Goal: Task Accomplishment & Management: Manage account settings

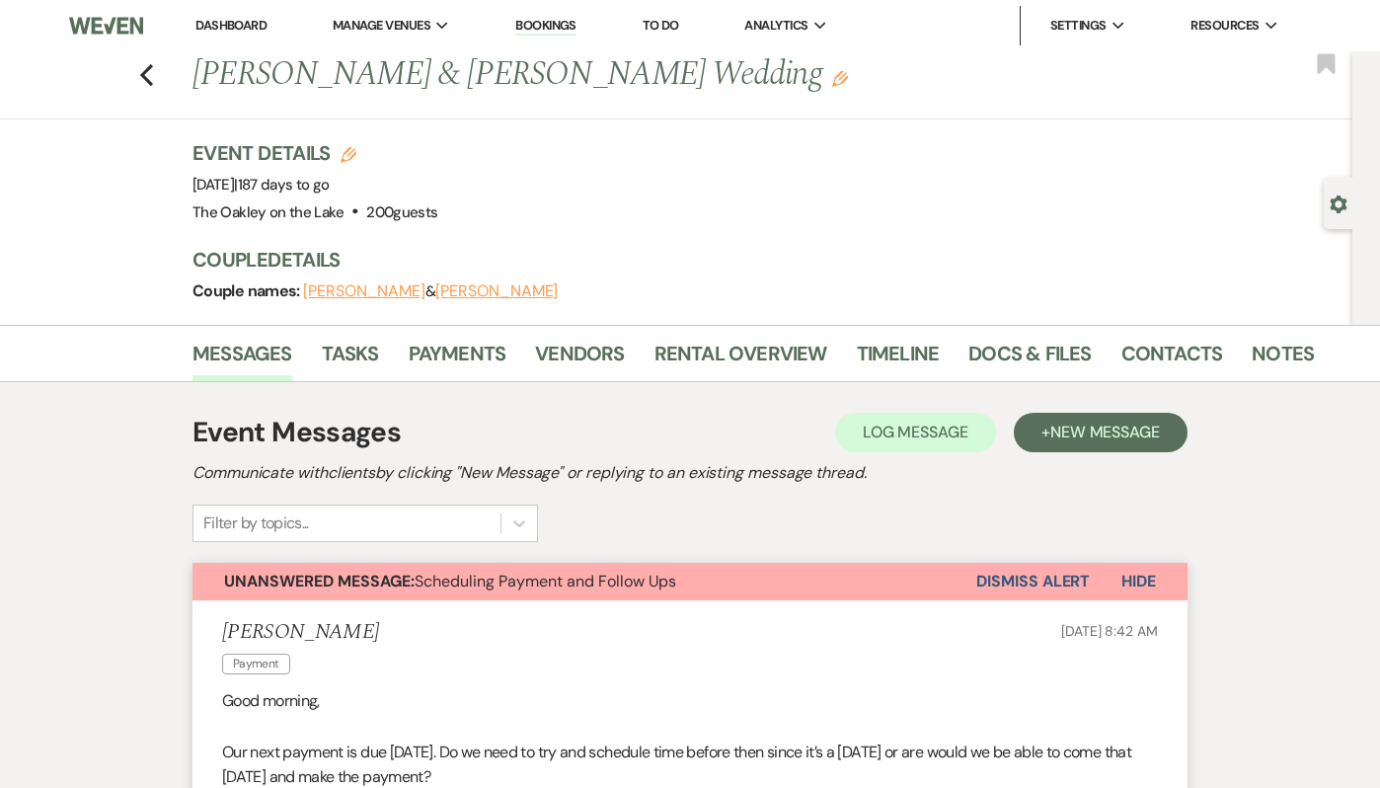
click at [257, 29] on link "Dashboard" at bounding box center [231, 25] width 71 height 17
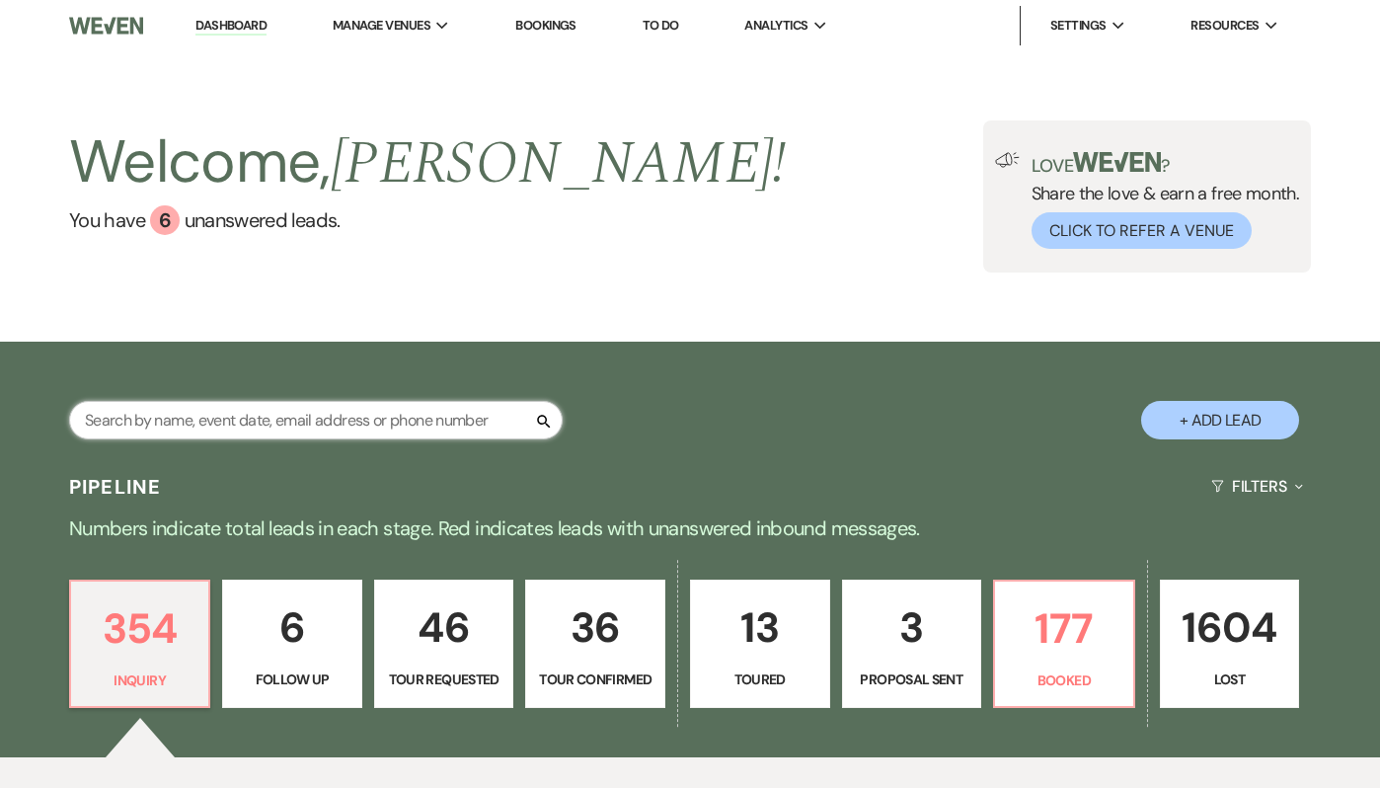
click at [278, 406] on input "text" at bounding box center [316, 420] width 494 height 39
paste input "[EMAIL_ADDRESS][DOMAIN_NAME]"
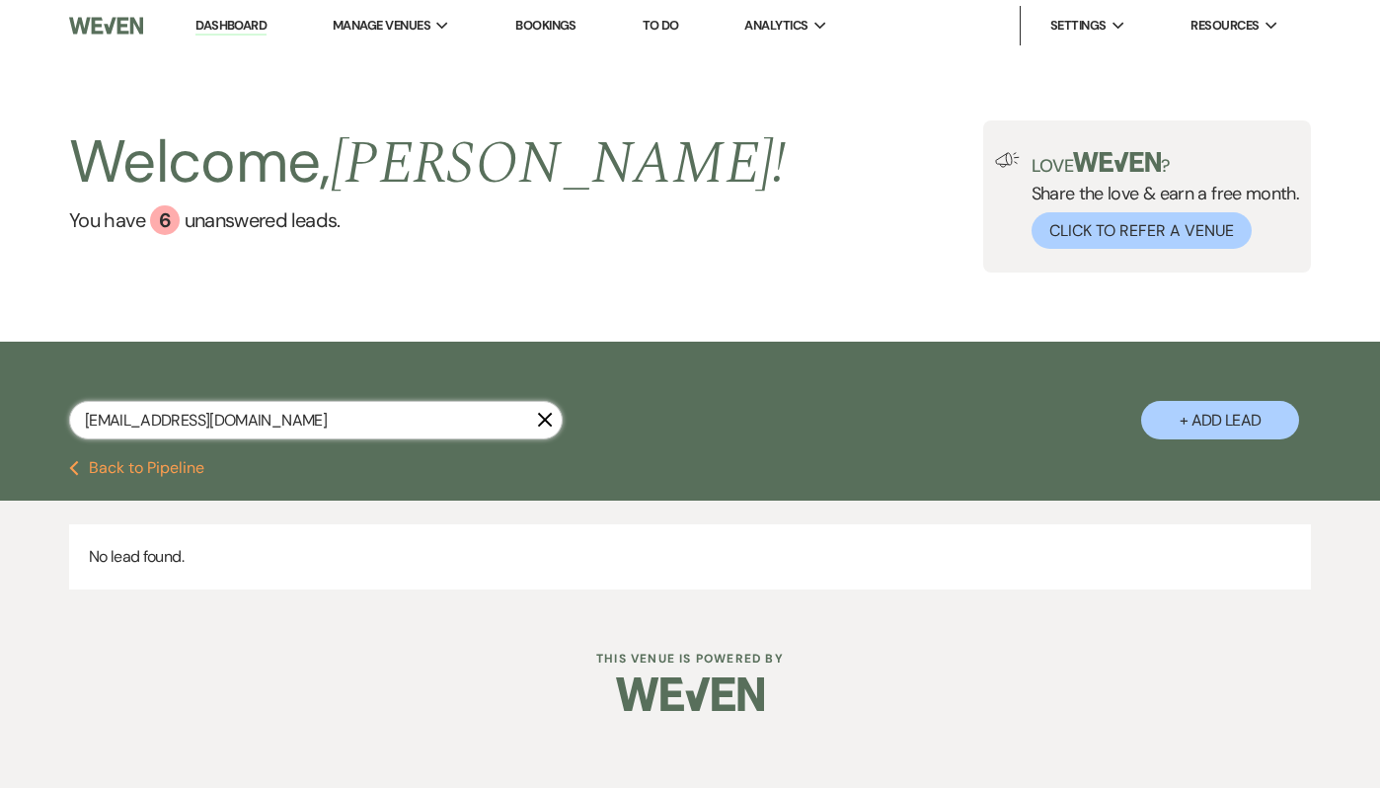
drag, startPoint x: 280, startPoint y: 416, endPoint x: 89, endPoint y: 411, distance: 191.6
click at [89, 413] on input "[EMAIL_ADDRESS][DOMAIN_NAME]" at bounding box center [316, 420] width 494 height 39
type input "[PERSON_NAME]"
select select "8"
select select "5"
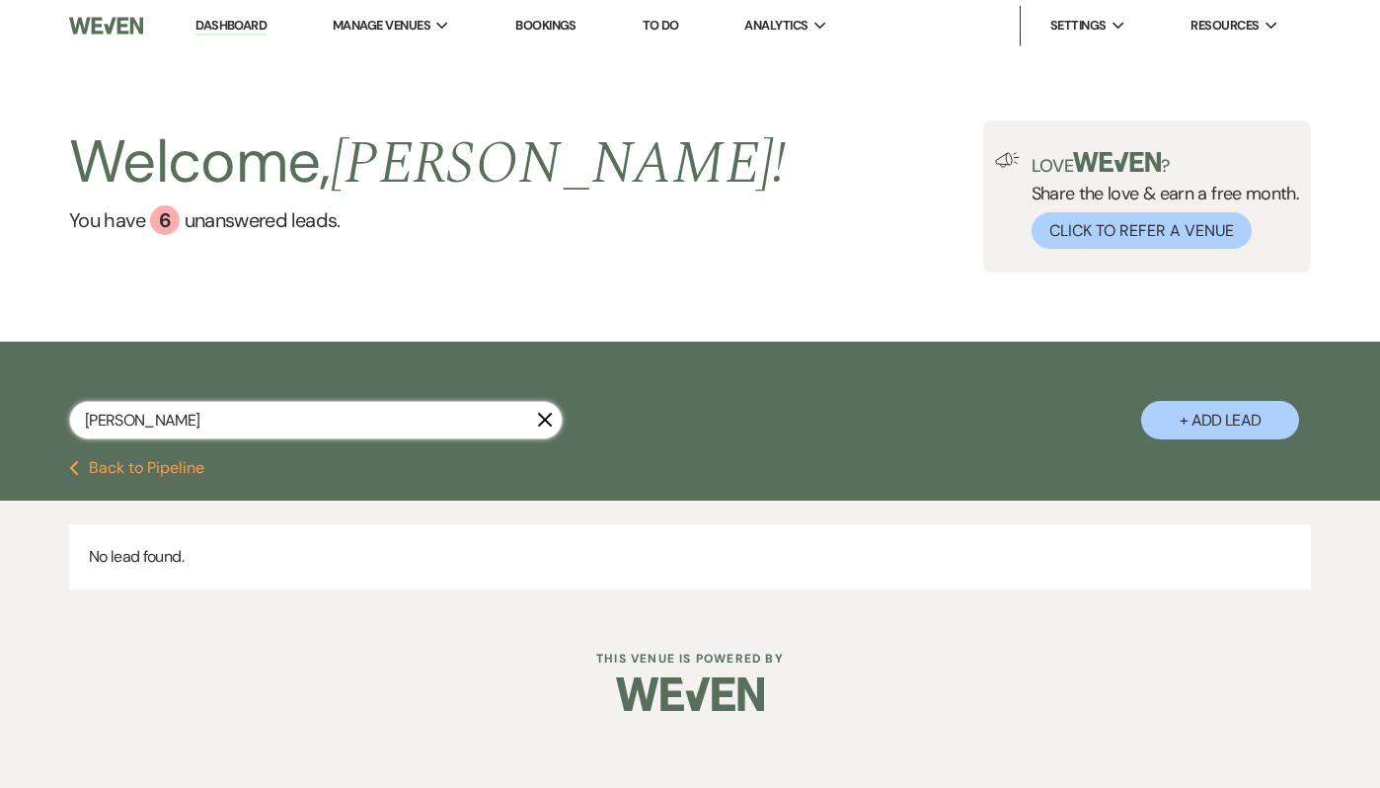
select select "8"
select select "5"
select select "8"
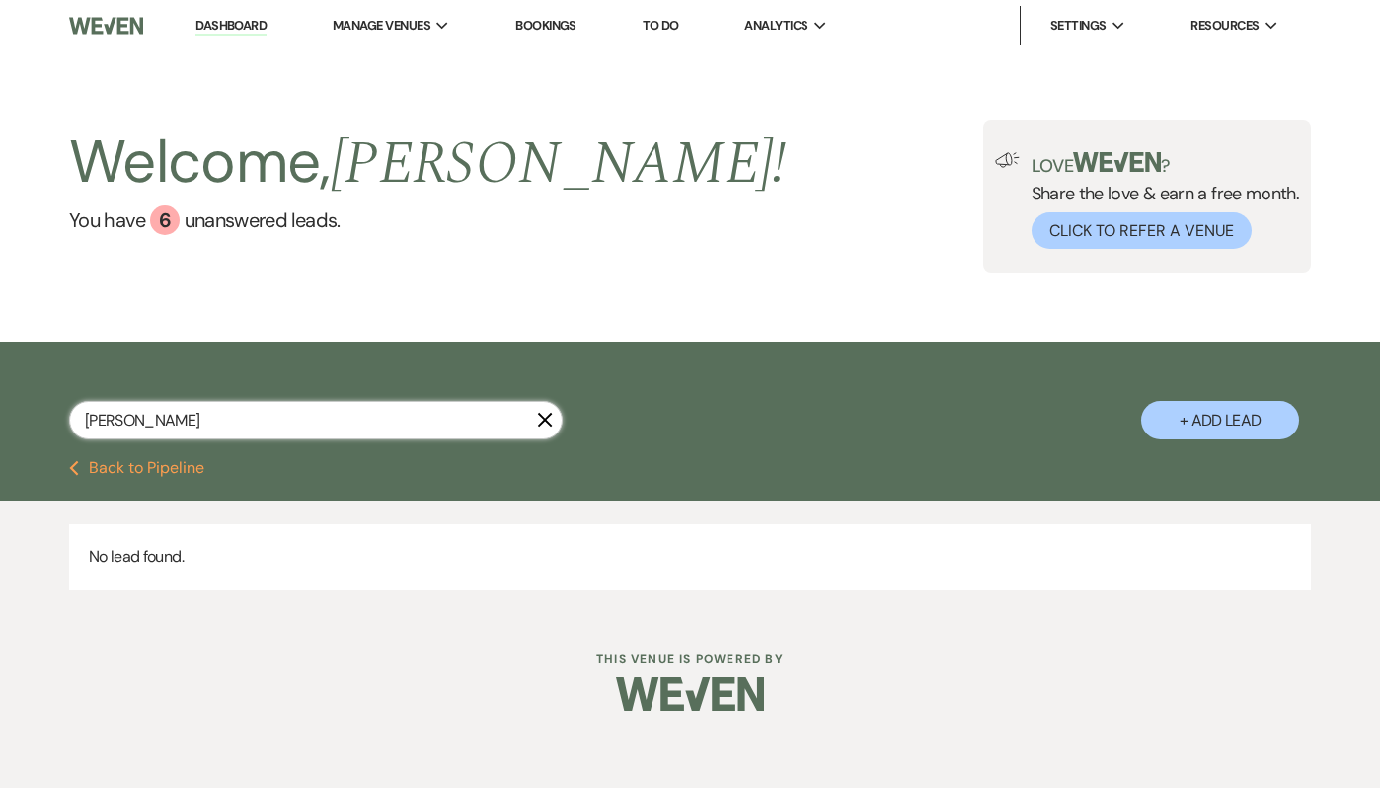
select select "8"
select select "5"
select select "8"
select select "5"
select select "8"
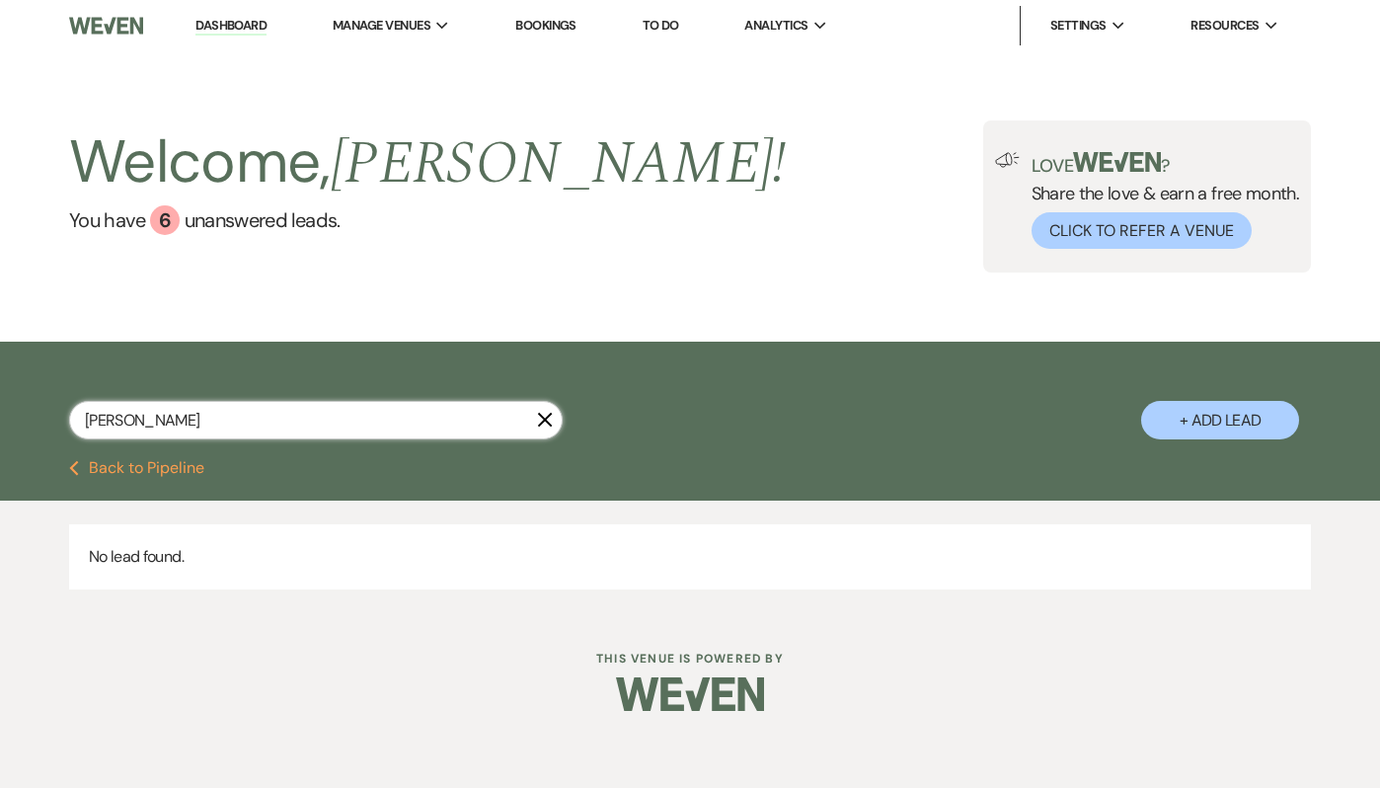
select select "5"
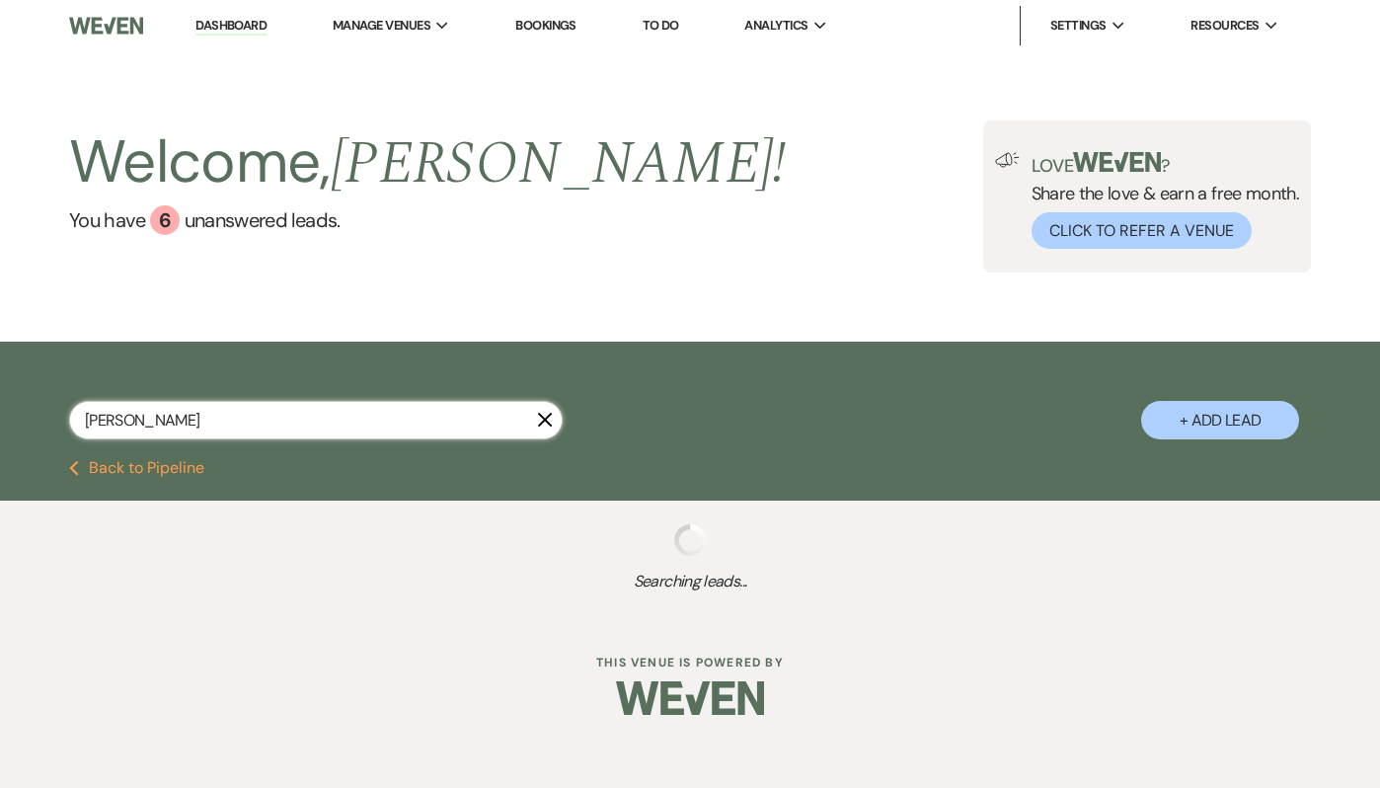
type input "[PERSON_NAME]"
select select "4"
select select "5"
select select "2"
select select "8"
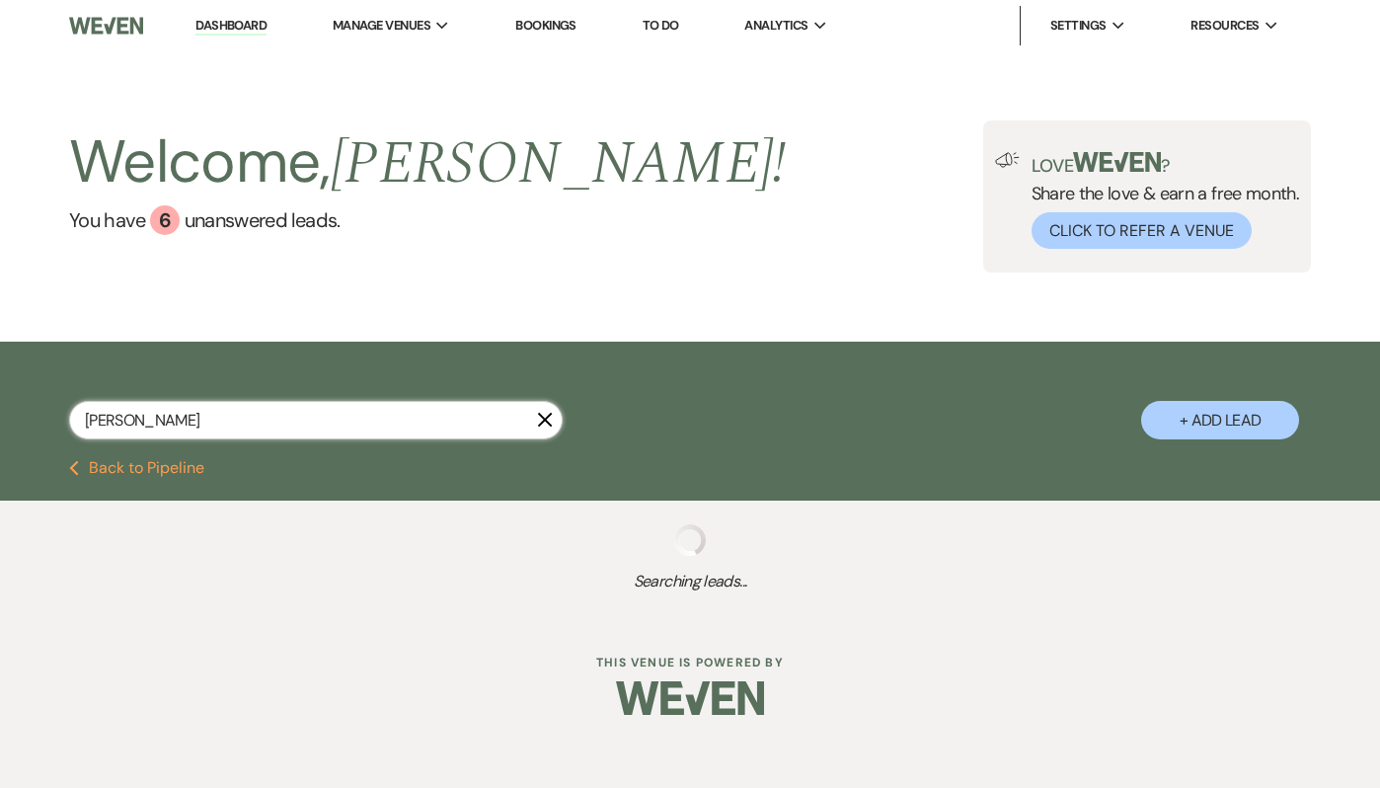
select select "8"
select select "5"
select select "6"
select select "5"
select select "8"
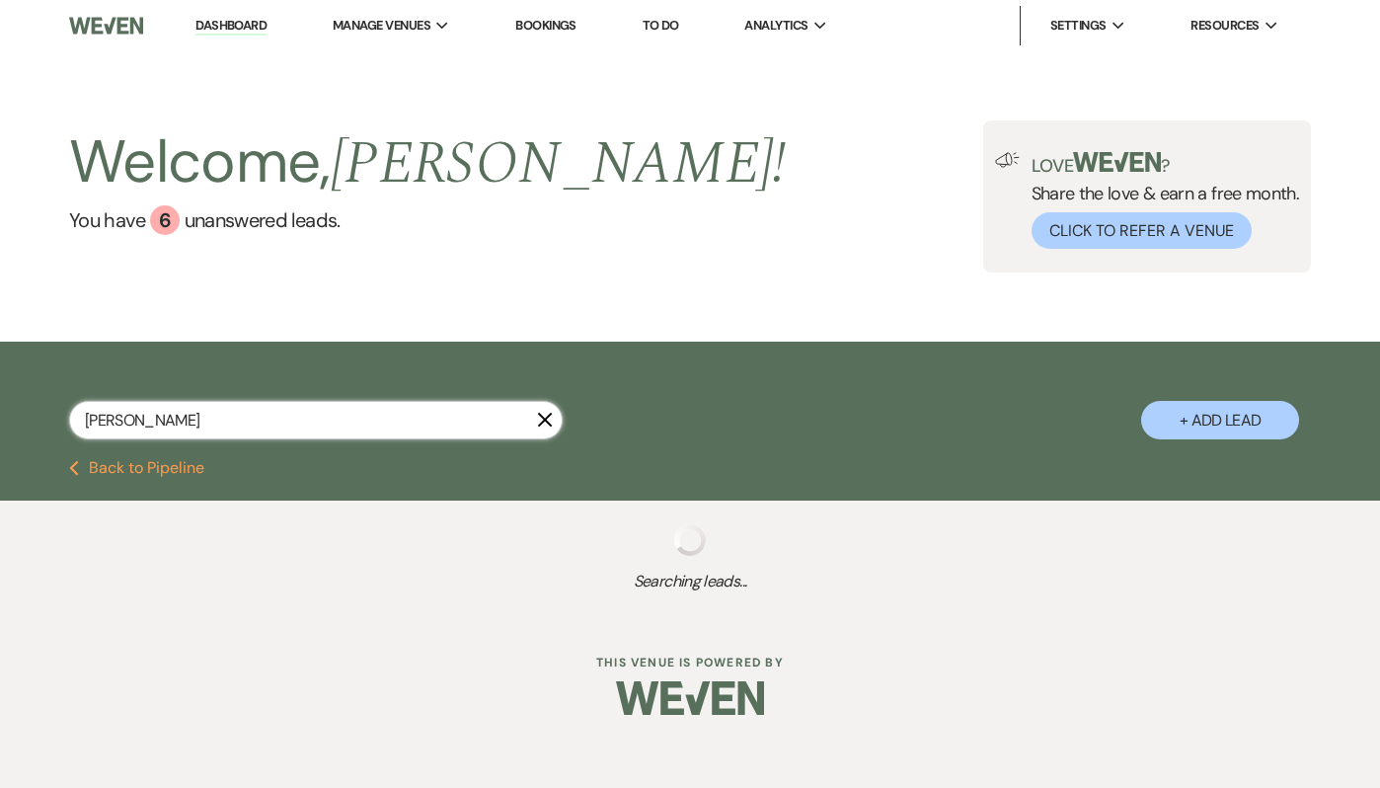
select select "7"
select select "2"
select select "5"
select select "8"
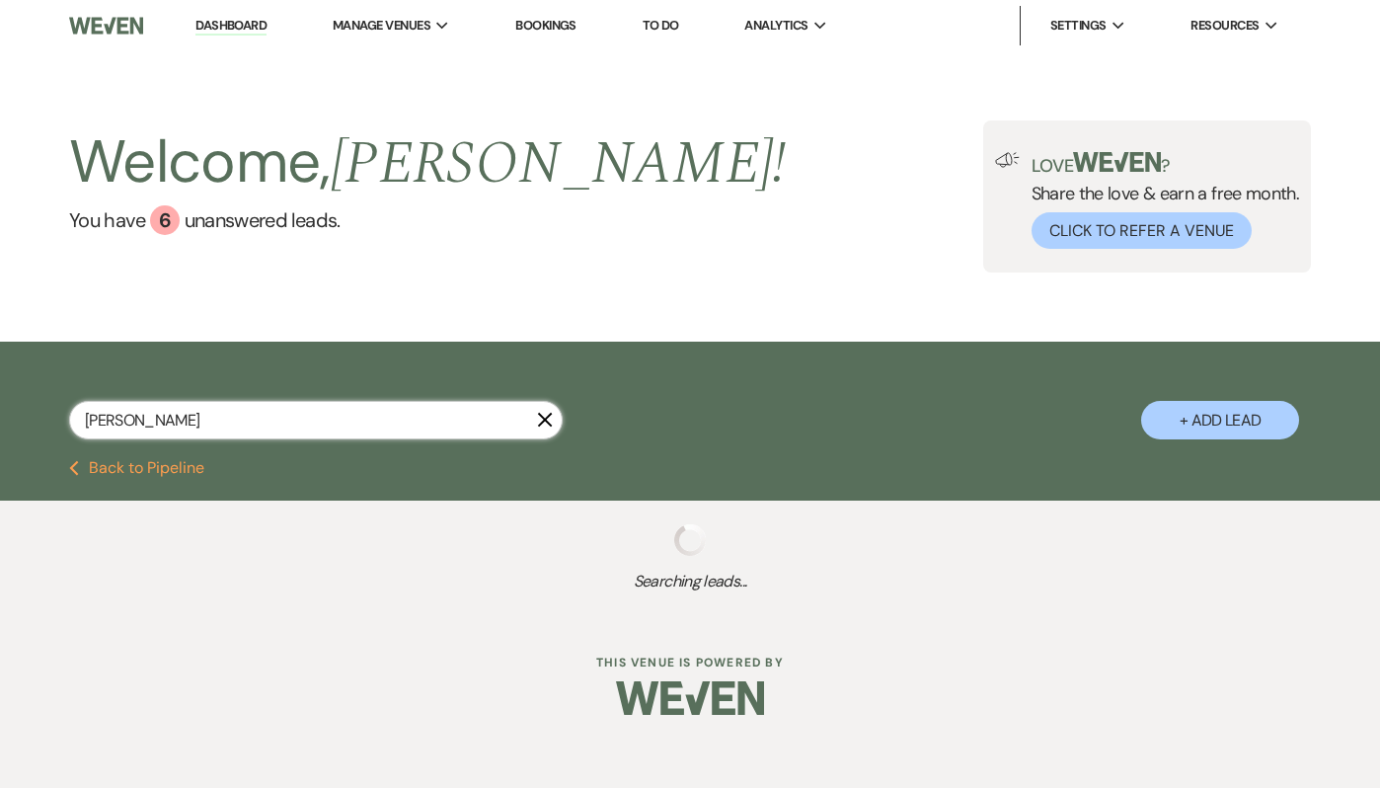
select select "3"
select select "4"
select select "8"
select select "10"
select select "8"
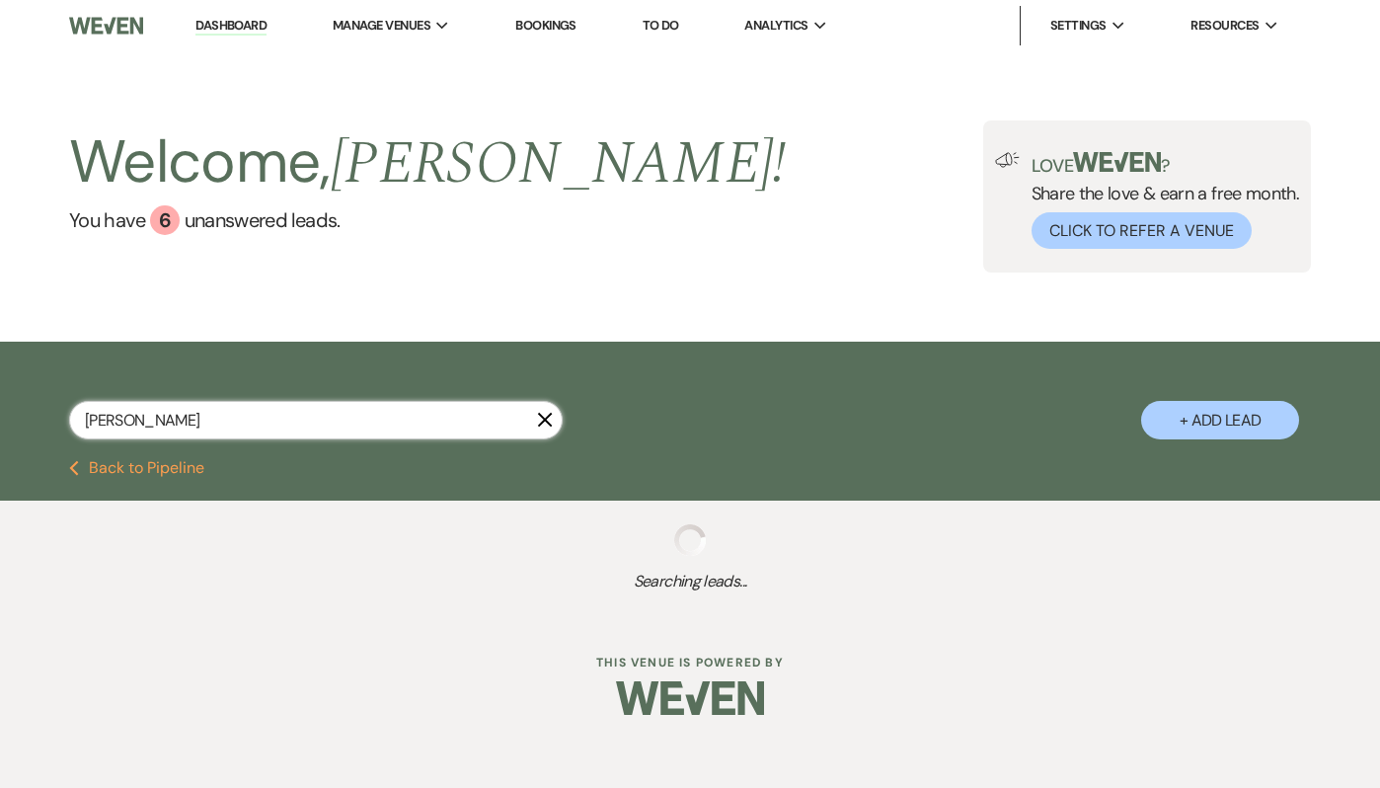
select select "6"
select select "2"
select select "4"
select select "2"
select select "5"
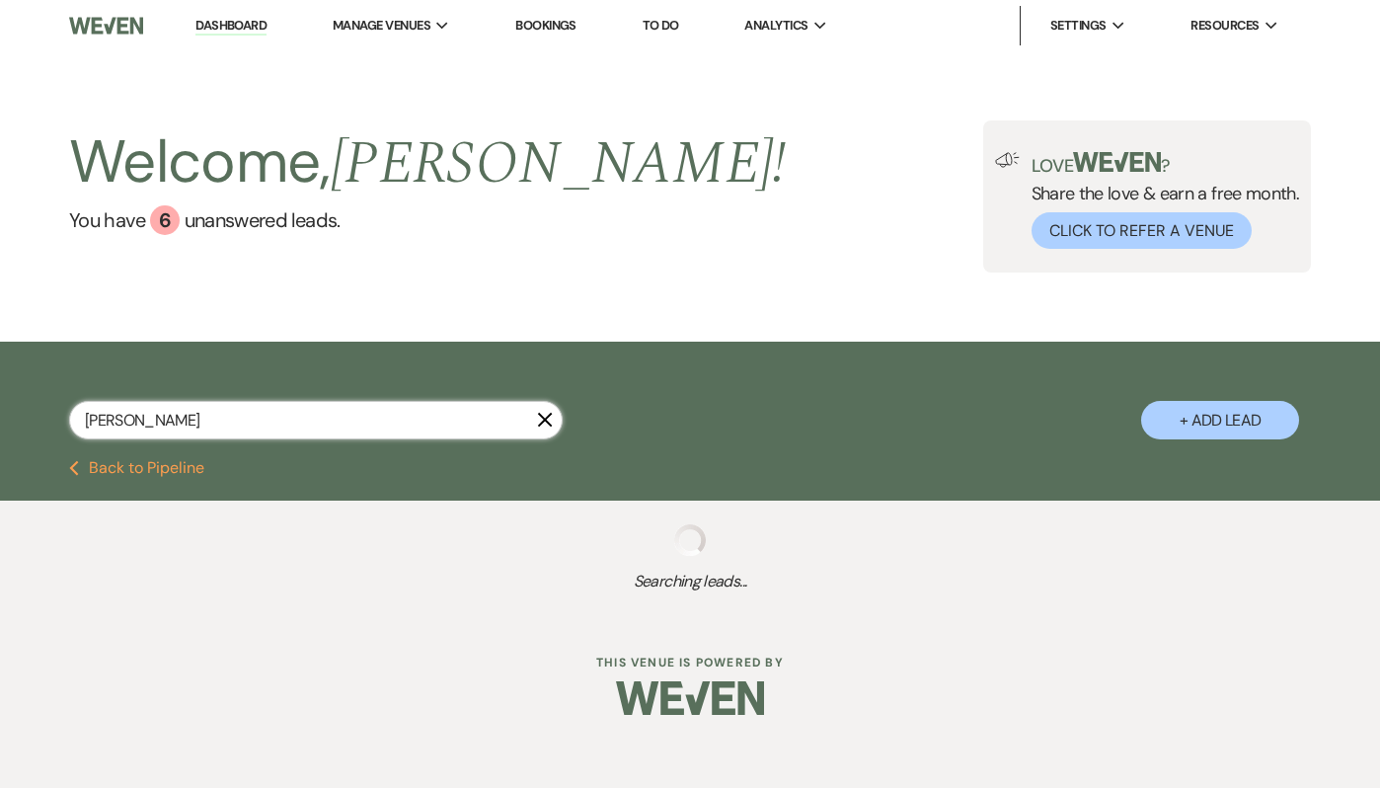
select select "4"
select select "6"
select select "8"
select select "6"
select select "8"
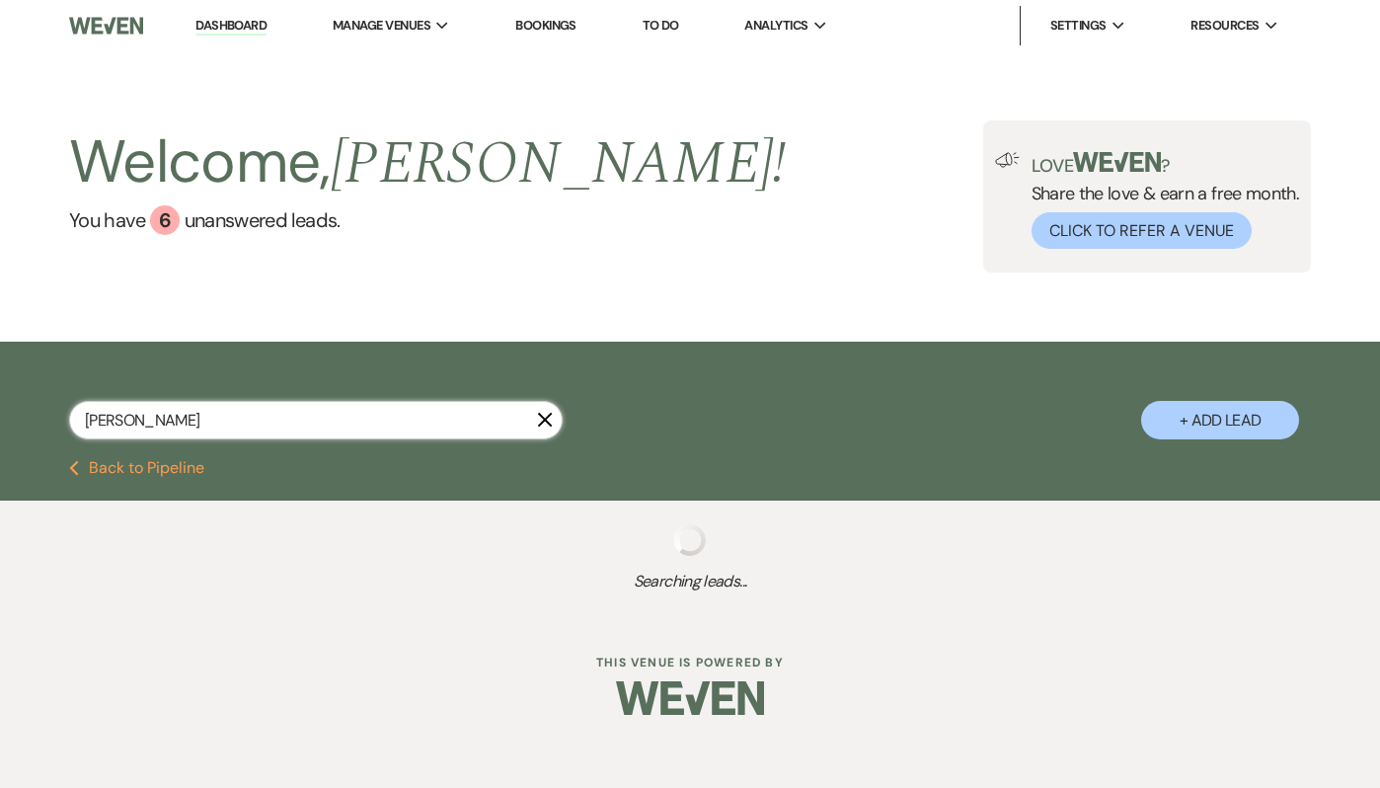
select select "4"
select select "8"
select select "6"
select select "9"
select select "2"
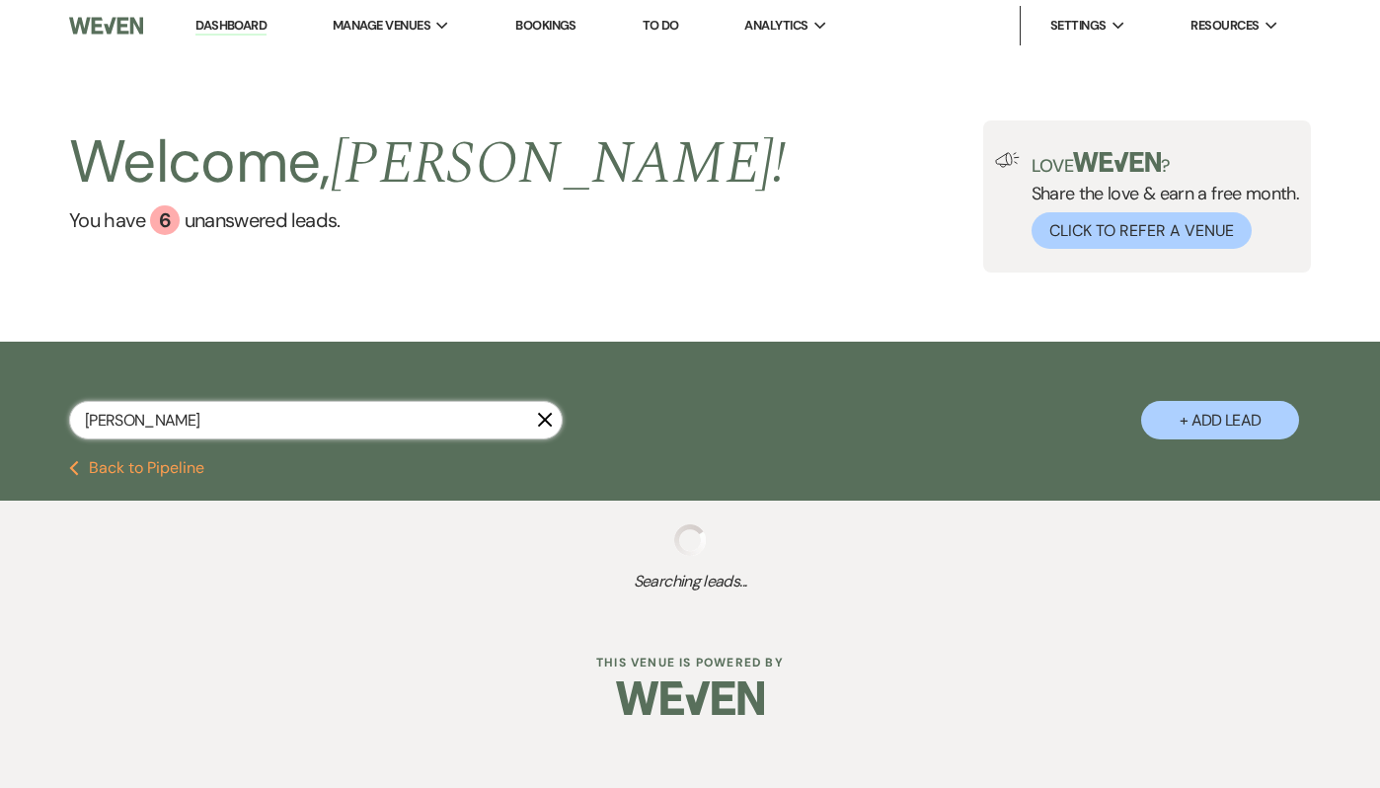
select select "4"
select select "8"
select select "6"
select select "8"
select select "5"
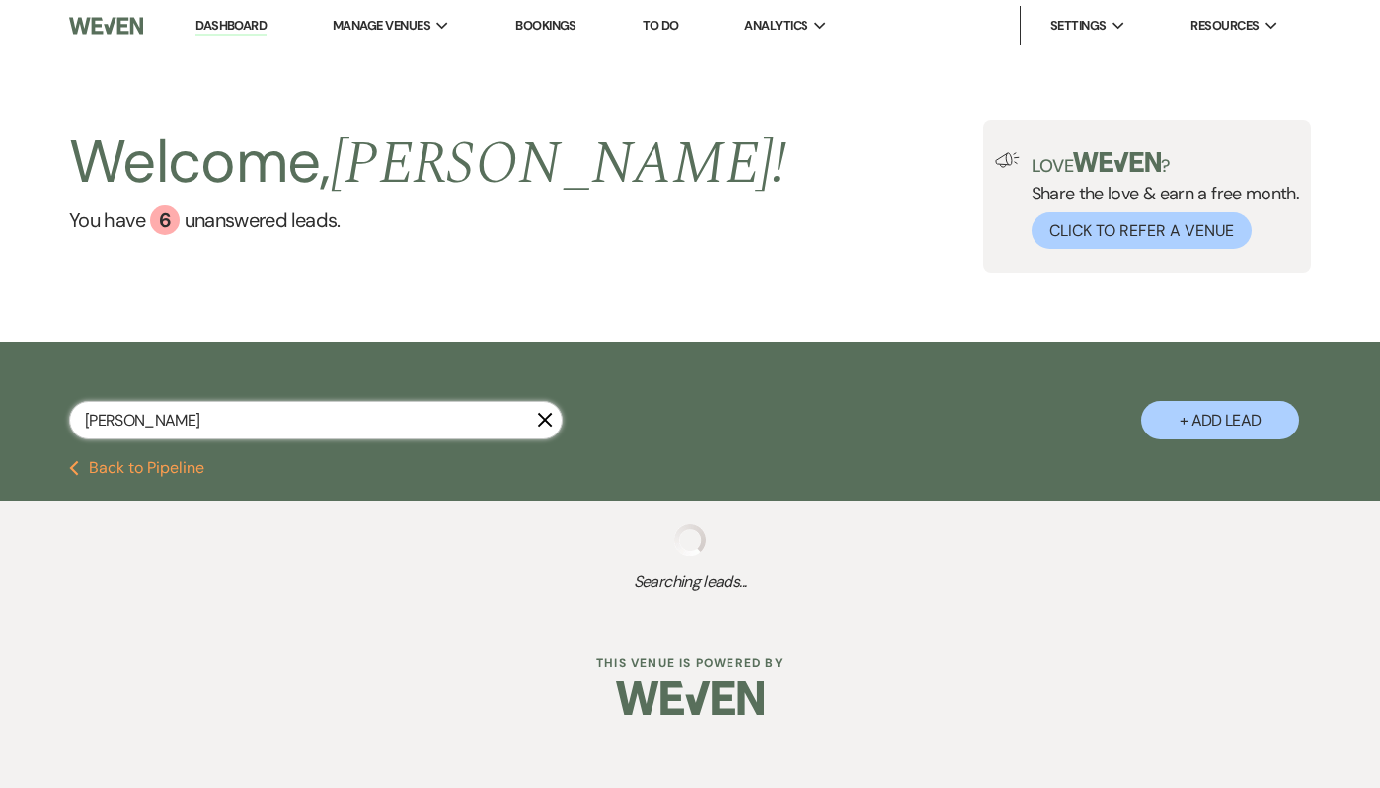
select select "8"
select select "5"
select select "2"
select select "8"
select select "5"
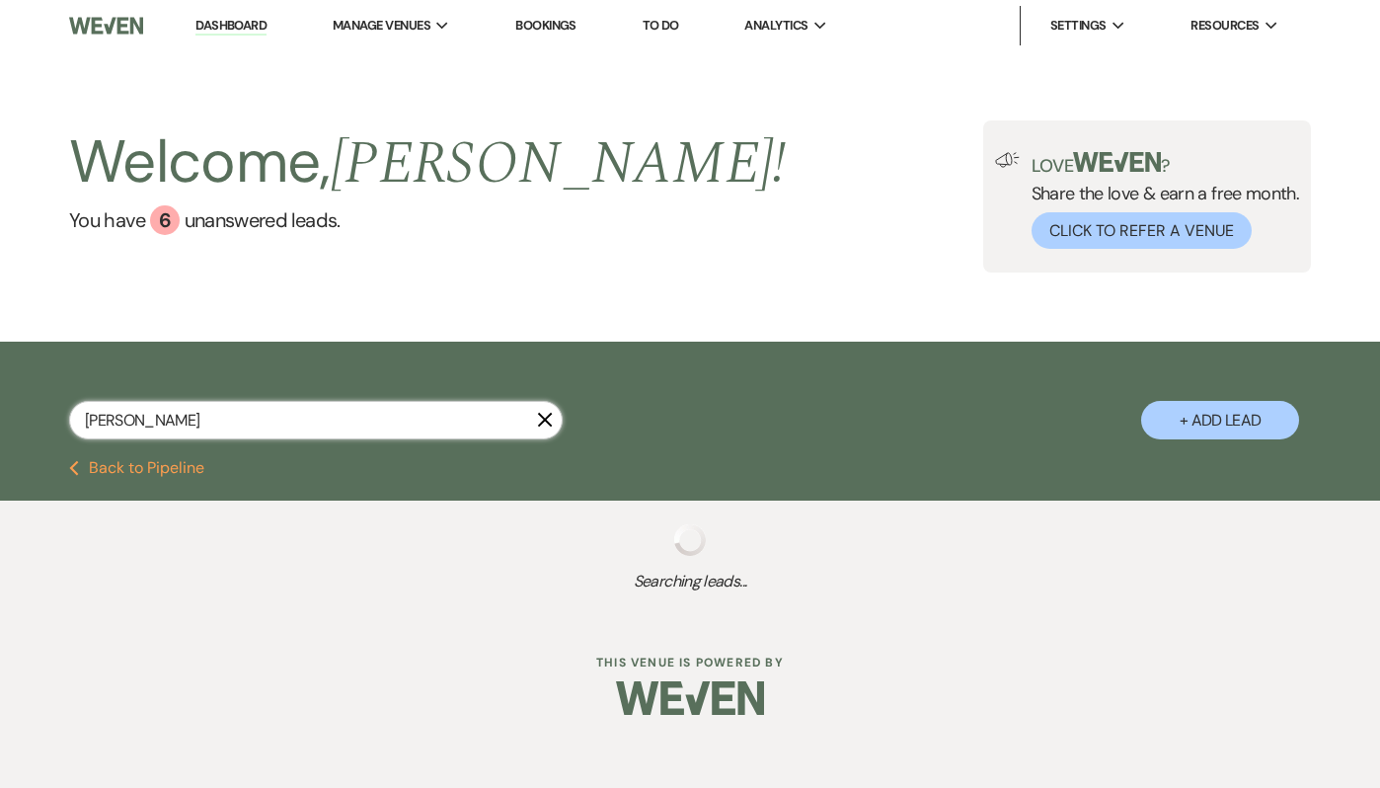
select select "2"
select select "8"
select select "5"
select select "2"
select select "8"
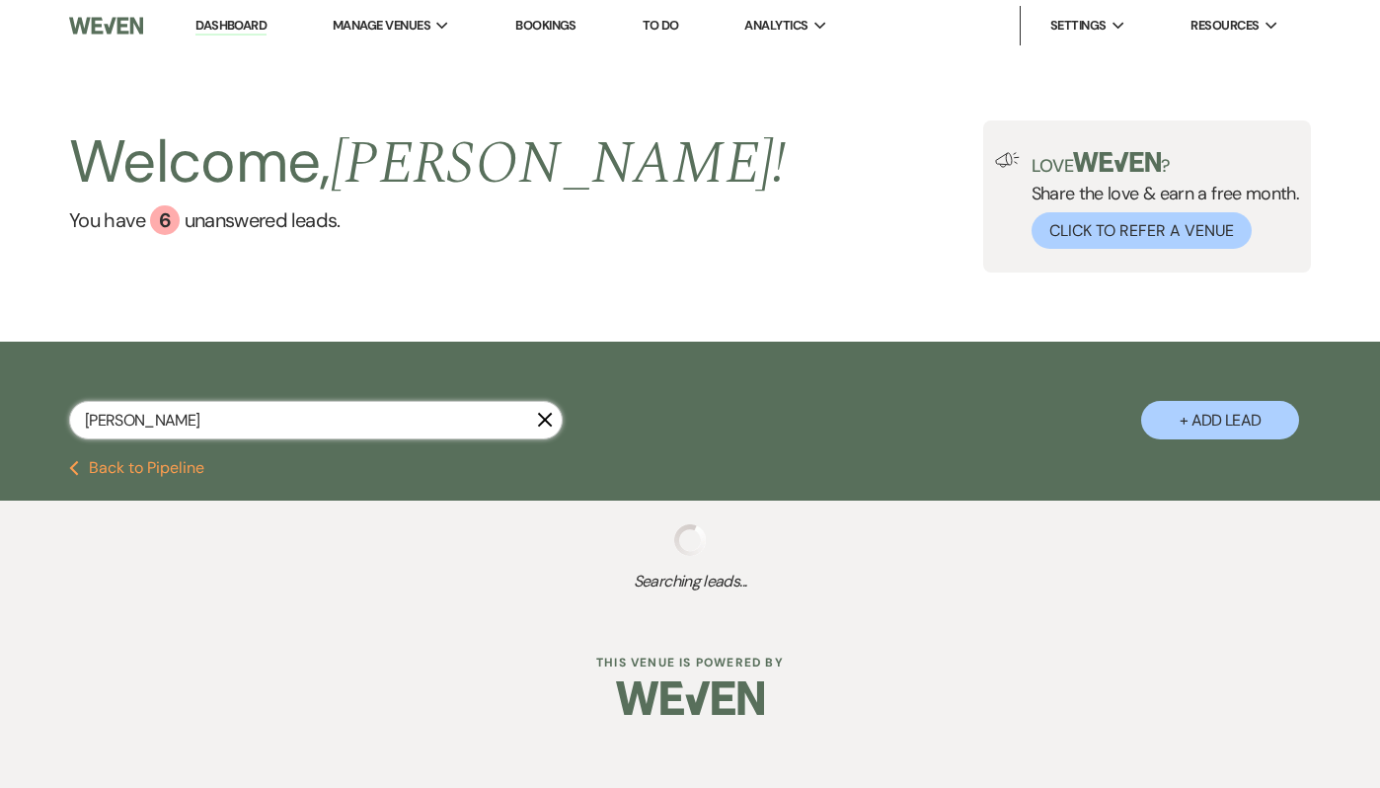
select select "5"
select select "8"
select select "10"
select select "9"
select select "8"
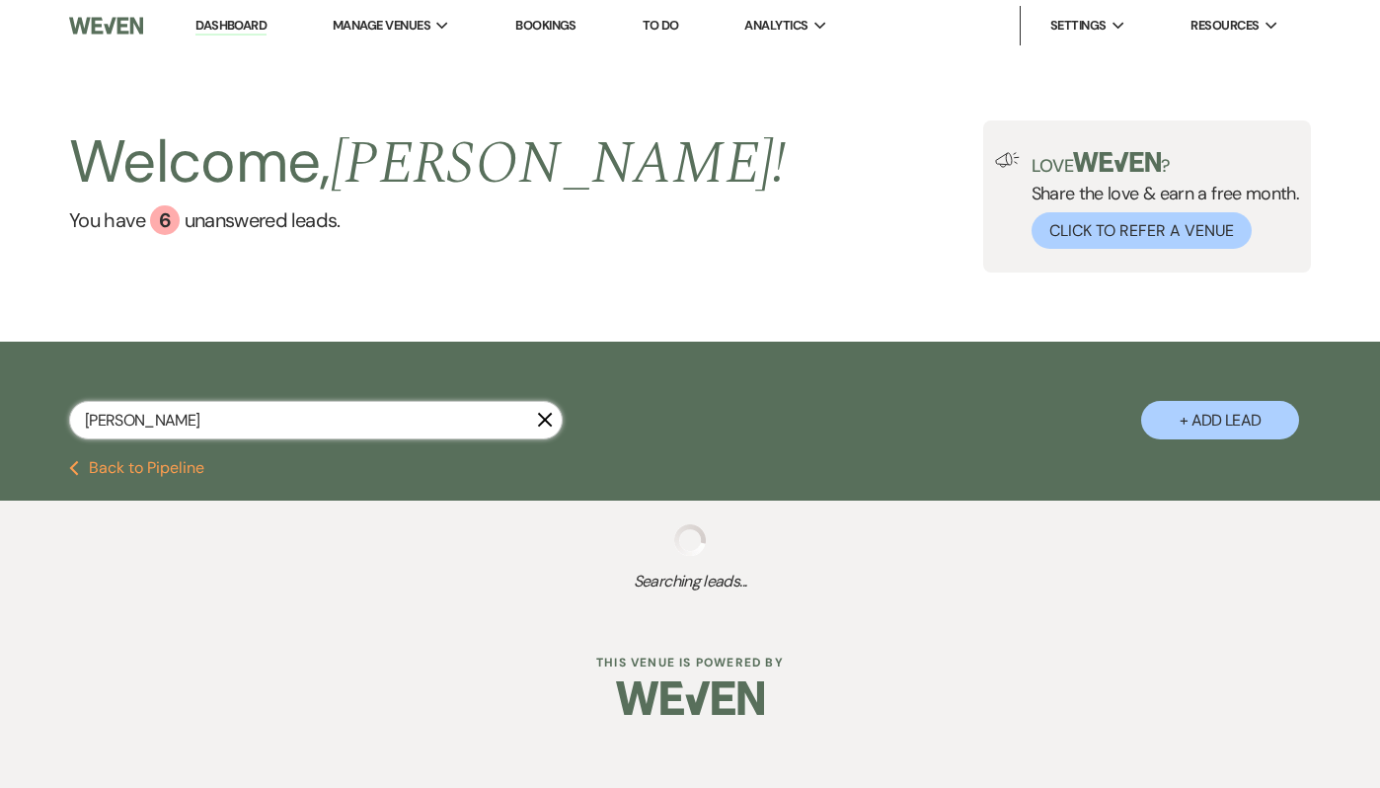
select select "5"
select select "8"
select select "4"
select select "8"
select select "6"
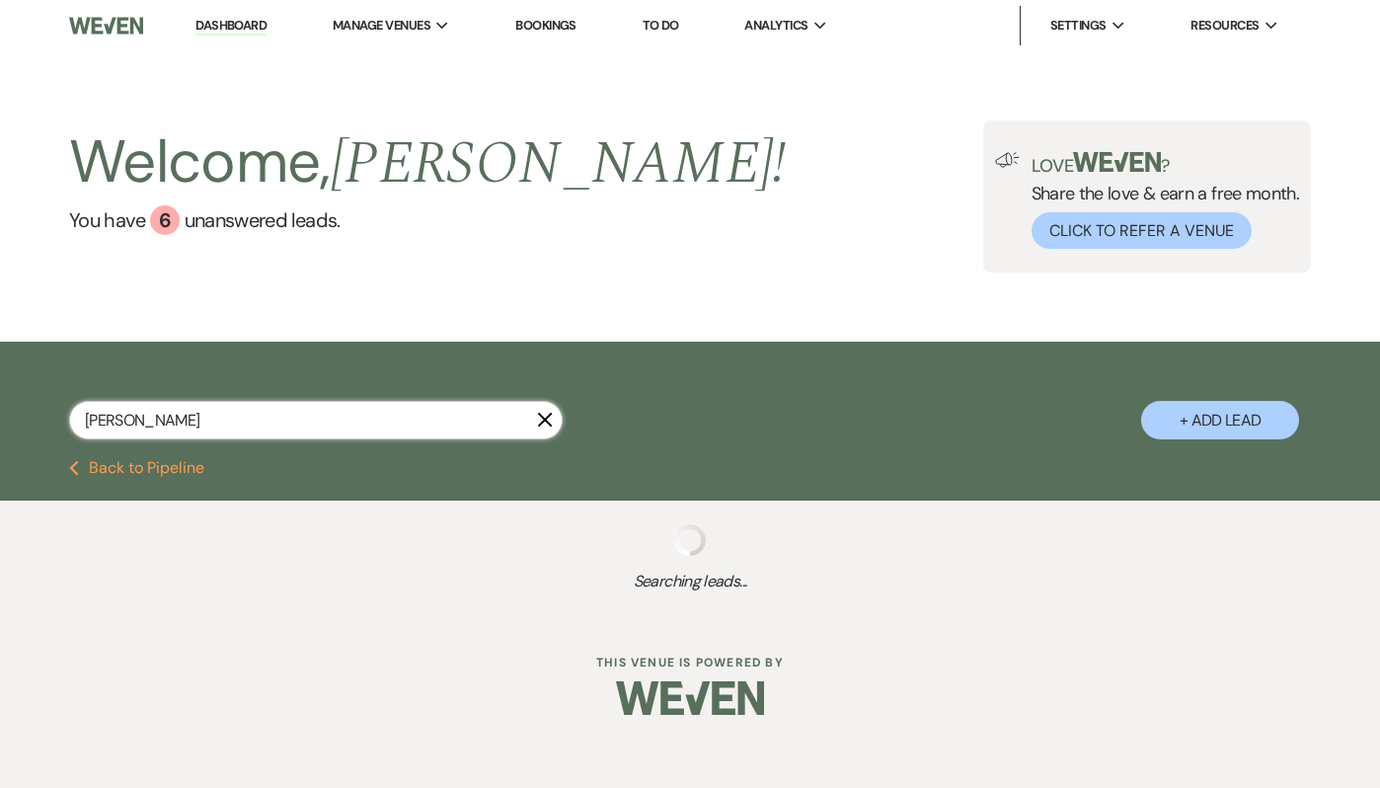
select select "2"
select select "8"
select select "5"
select select "8"
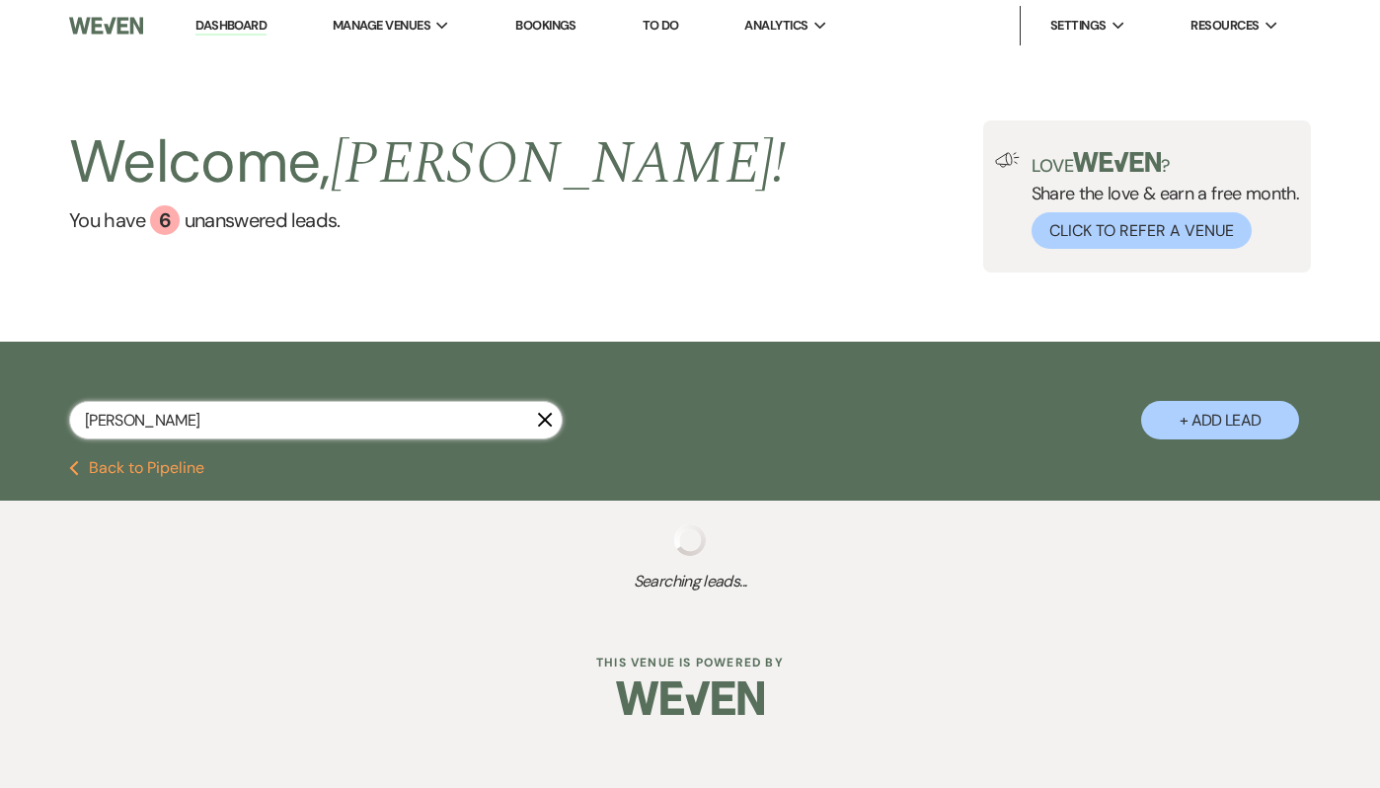
select select "5"
select select "8"
select select "4"
select select "8"
select select "5"
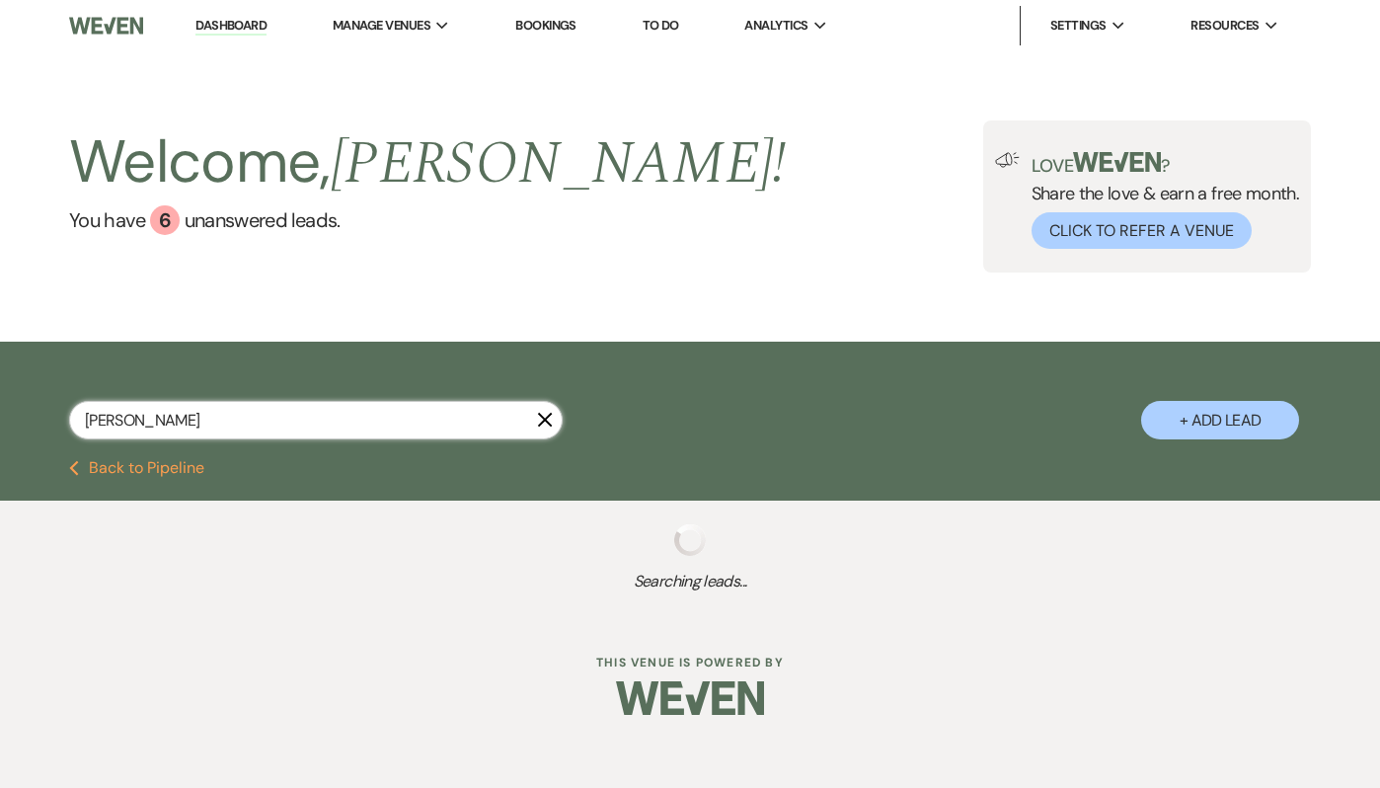
select select "8"
select select "5"
select select "8"
select select "5"
select select "8"
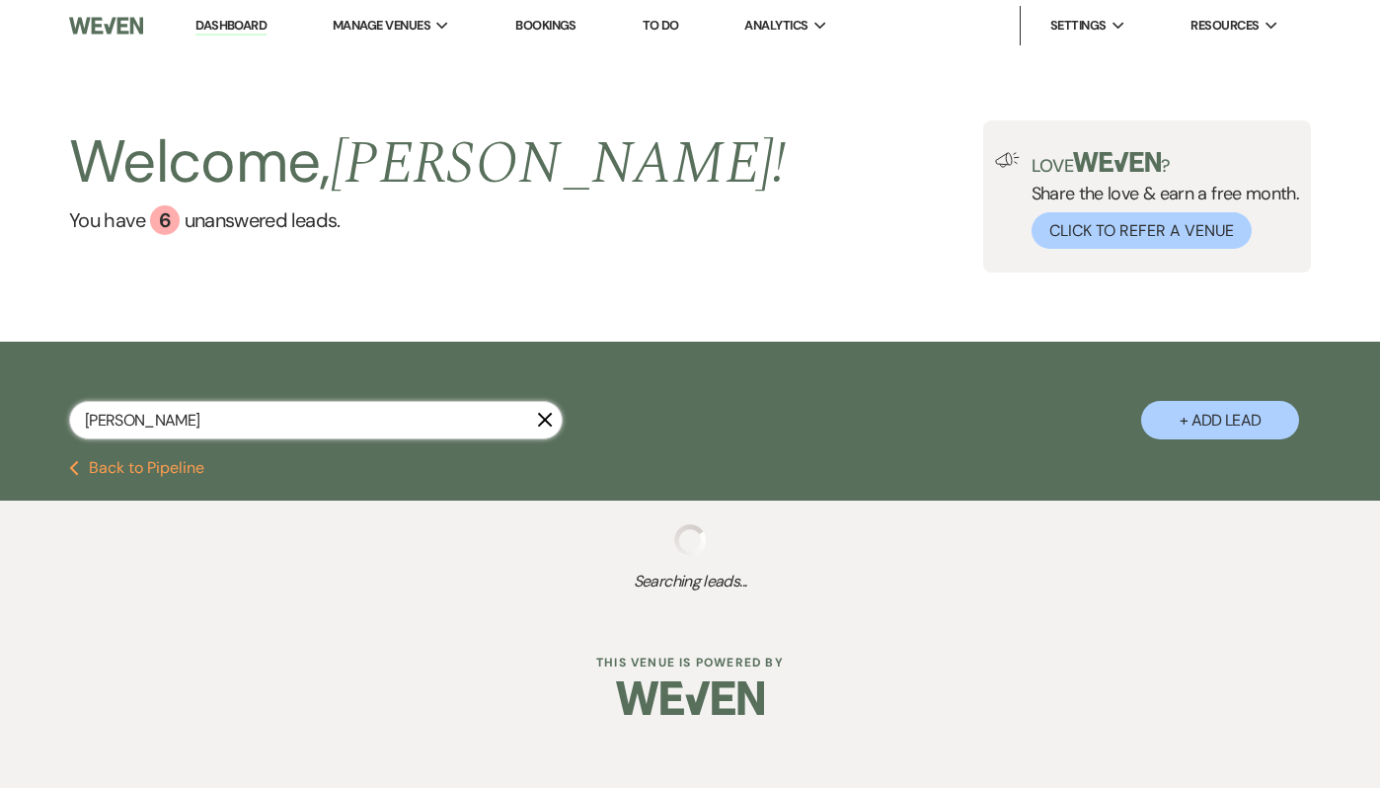
select select "5"
select select "8"
select select "5"
select select "8"
select select "5"
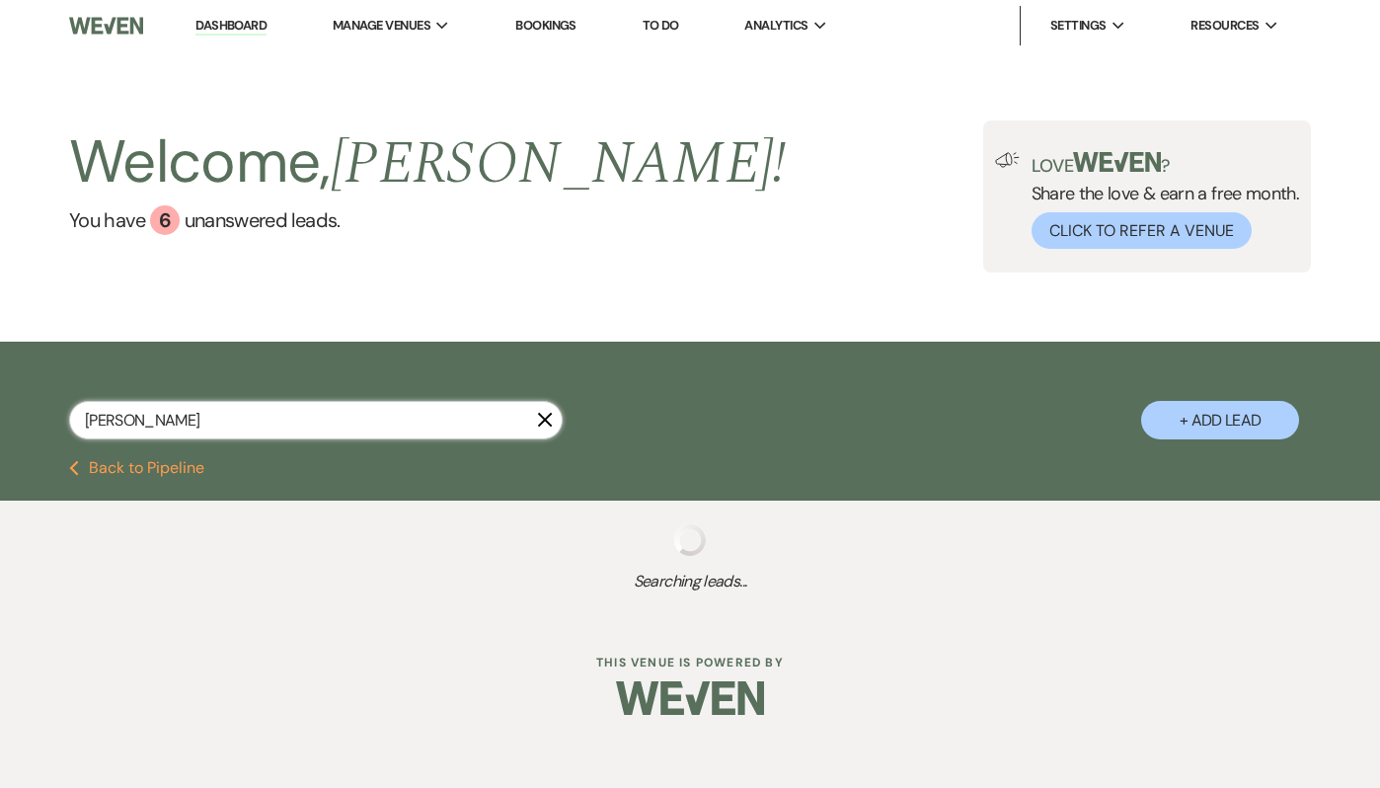
select select "8"
select select "5"
select select "8"
select select "5"
select select "8"
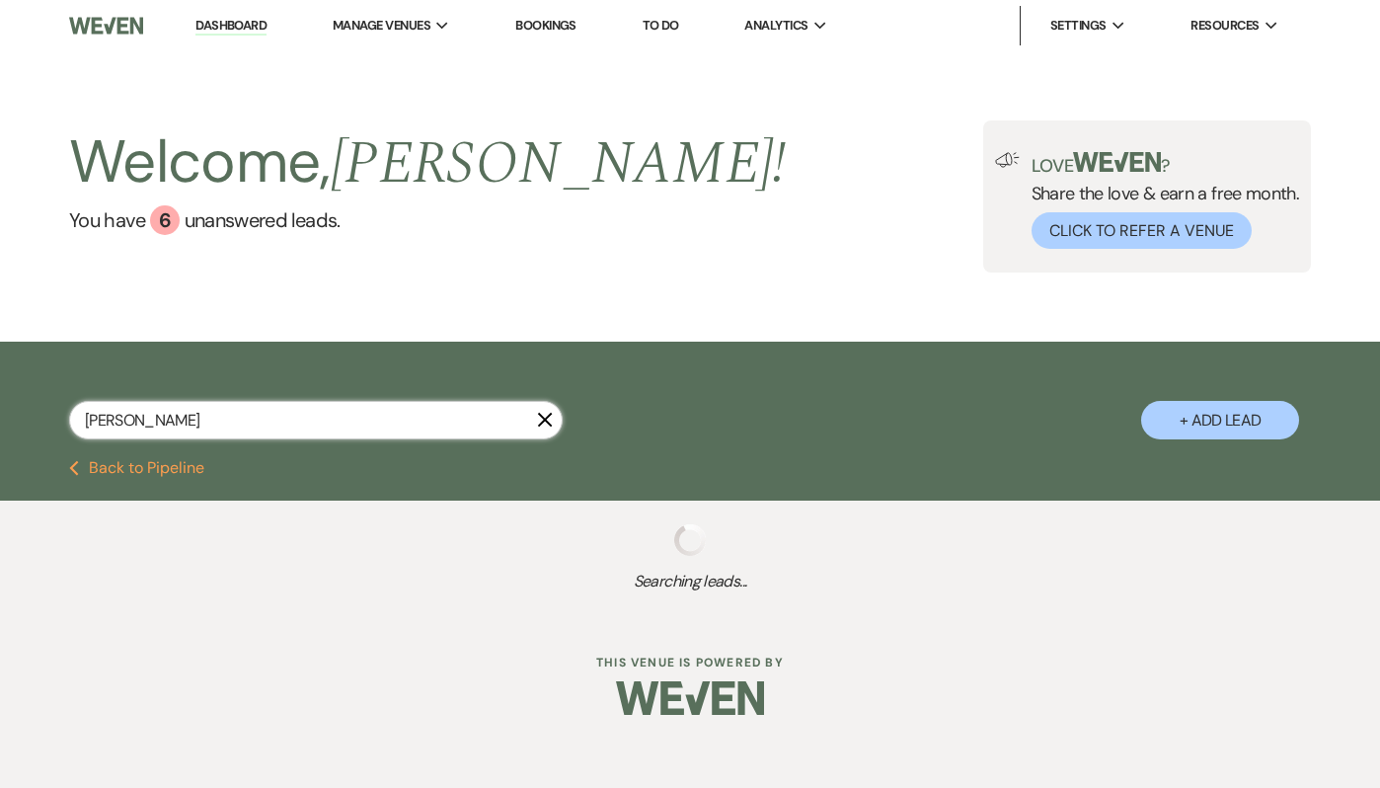
select select "6"
select select "8"
select select "4"
select select "8"
select select "6"
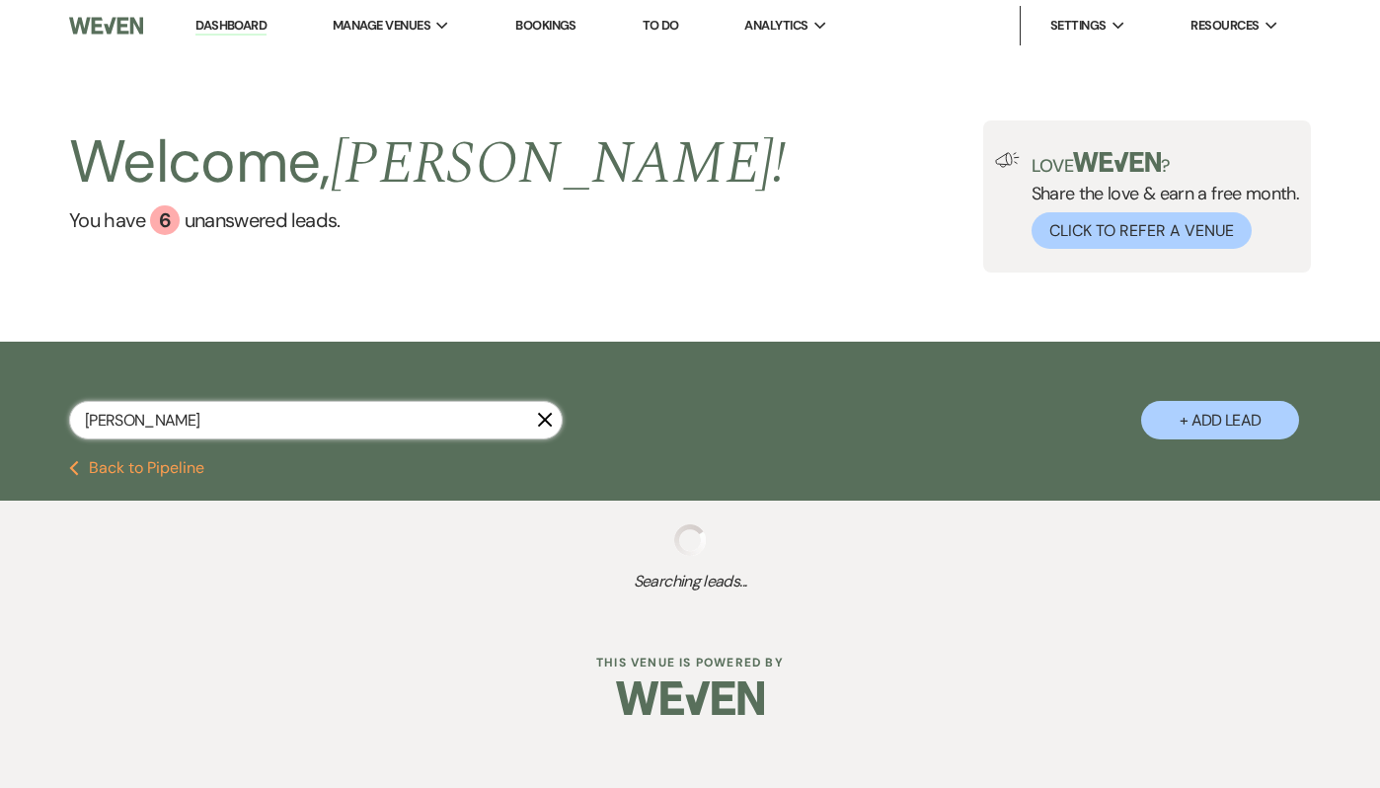
select select "9"
select select "2"
select select "8"
select select "6"
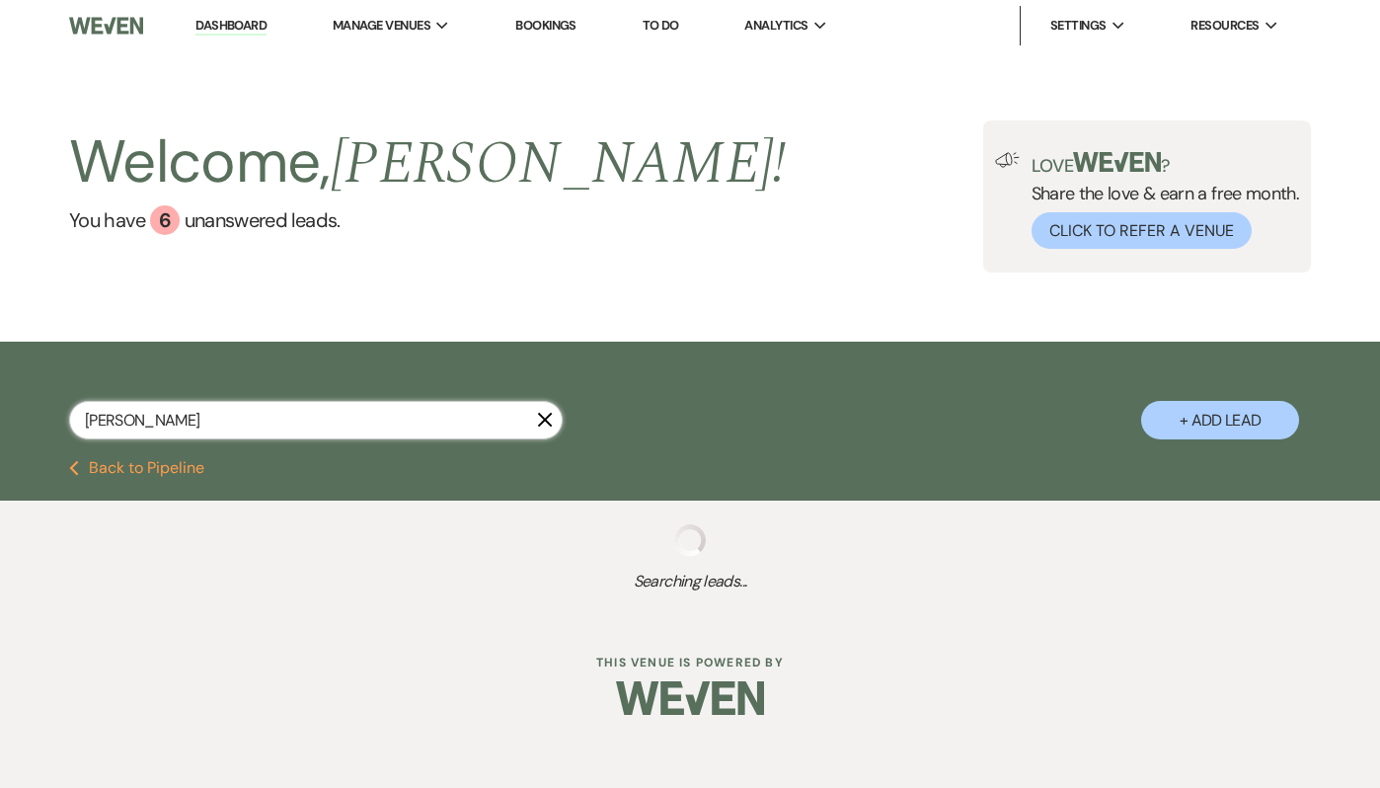
select select "2"
select select "8"
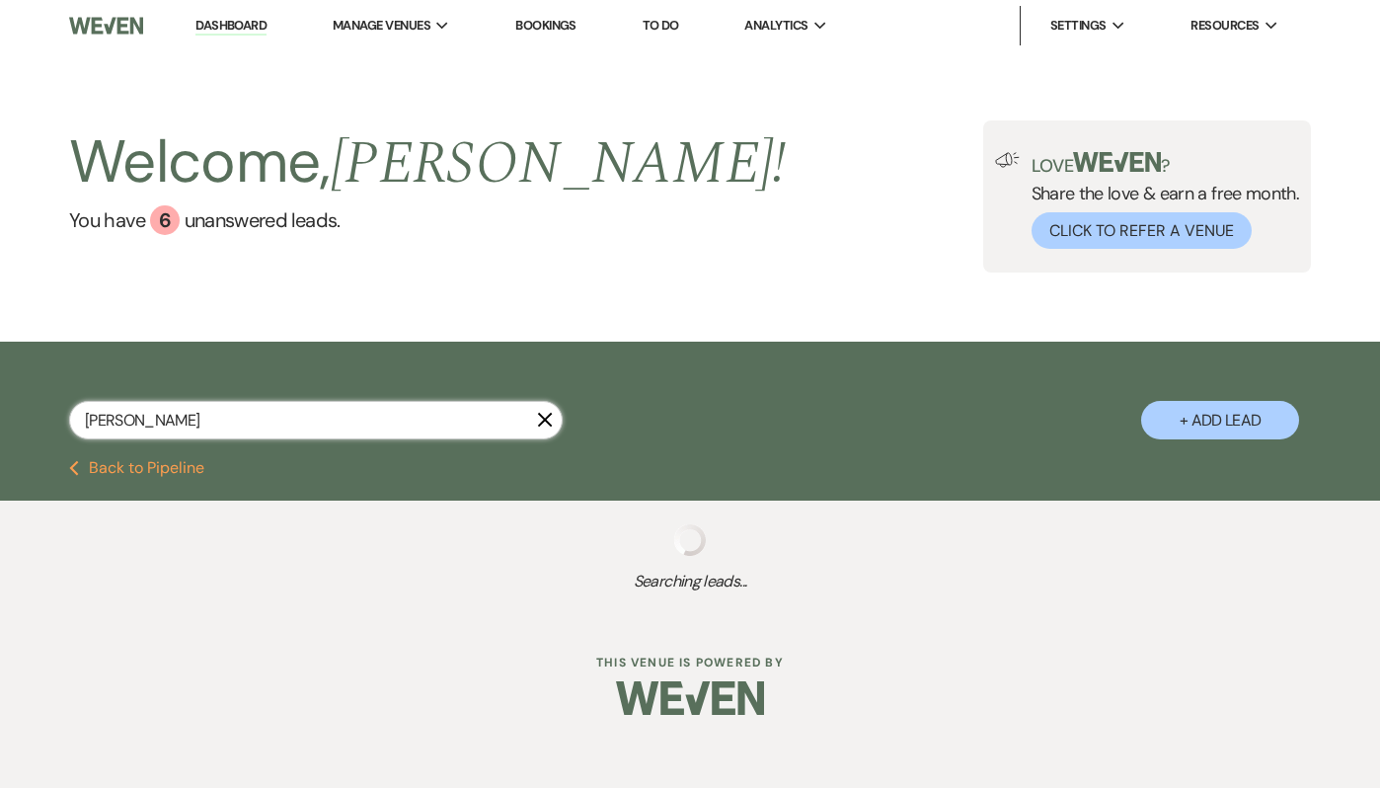
select select "8"
select select "2"
select select "8"
select select "5"
select select "8"
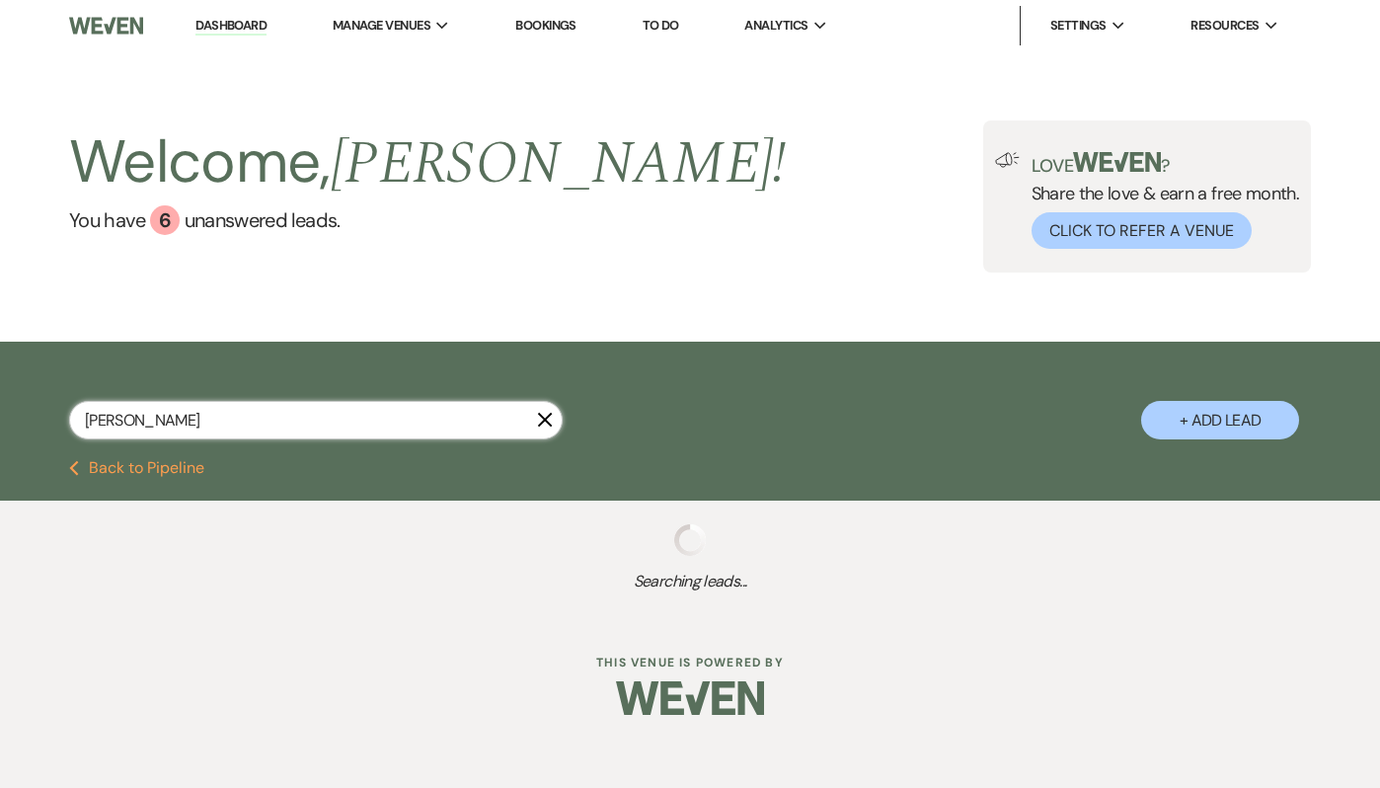
select select "8"
select select "4"
select select "8"
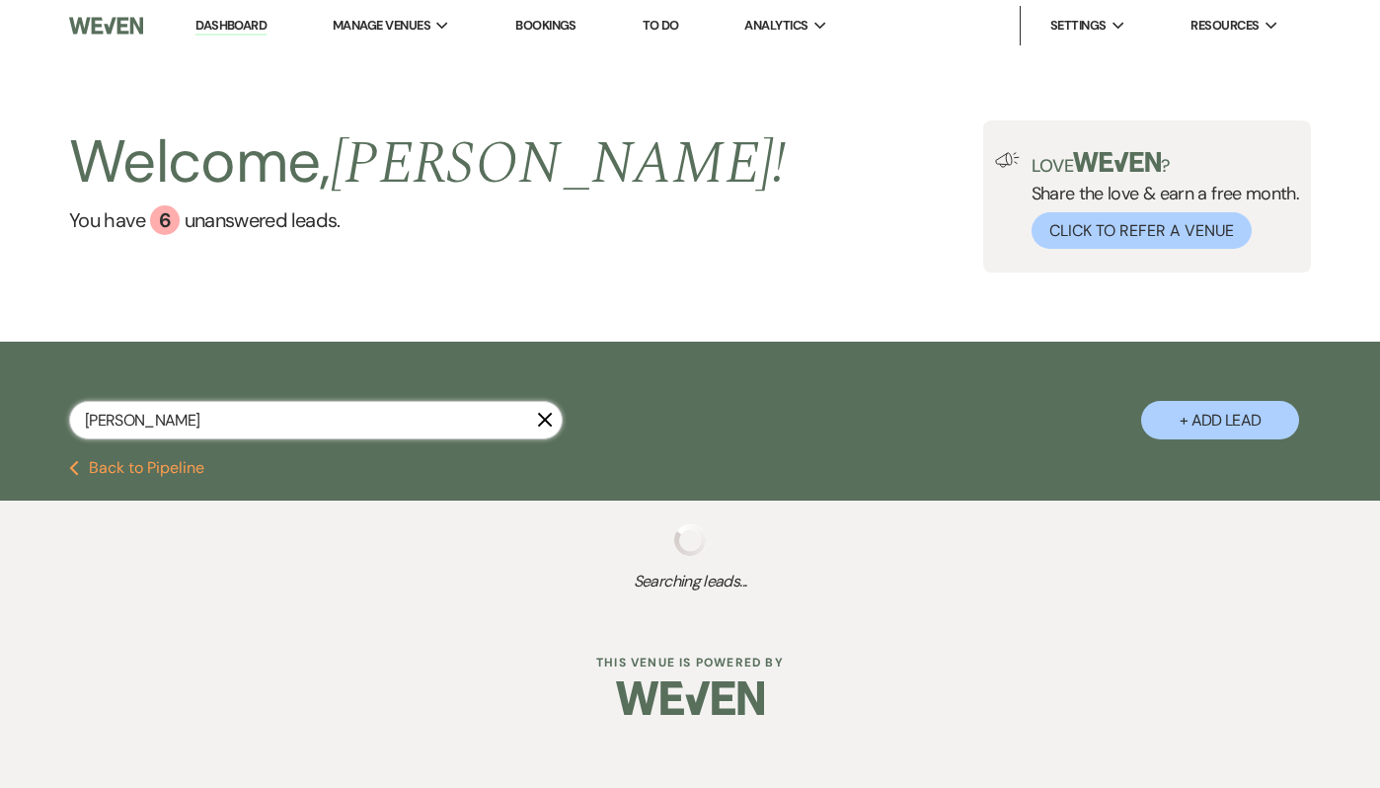
select select "5"
select select "2"
select select "8"
select select "5"
select select "8"
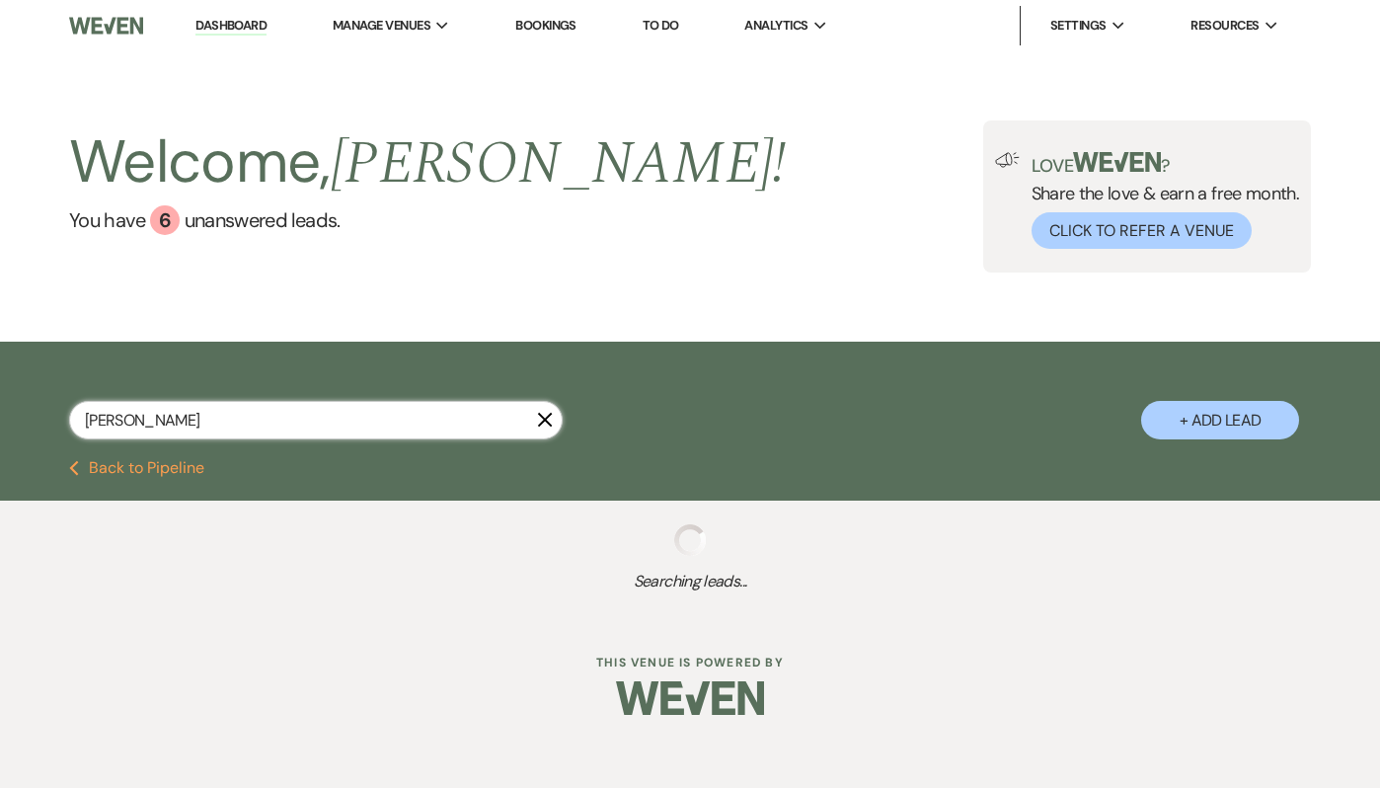
select select "4"
select select "2"
select select "8"
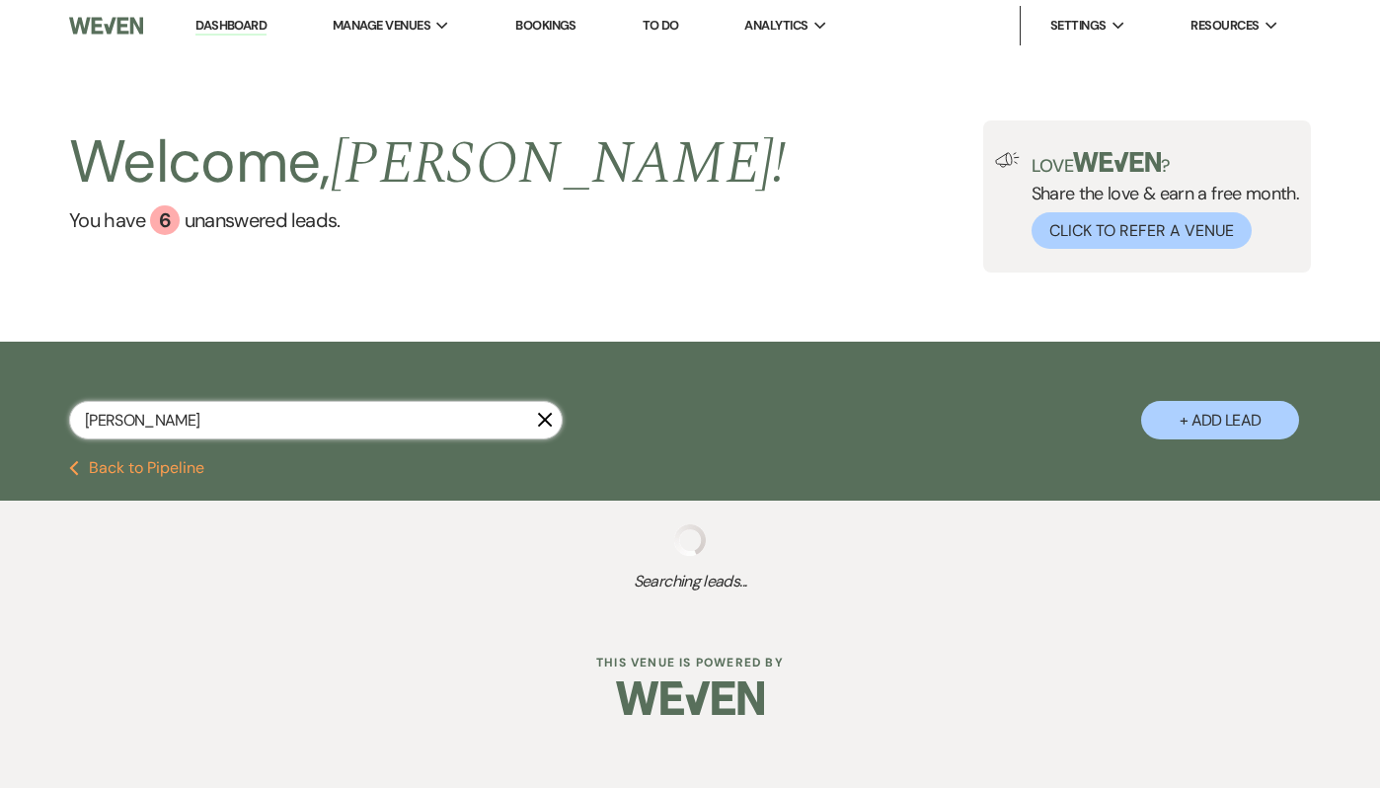
select select "8"
select select "5"
select select "8"
select select "5"
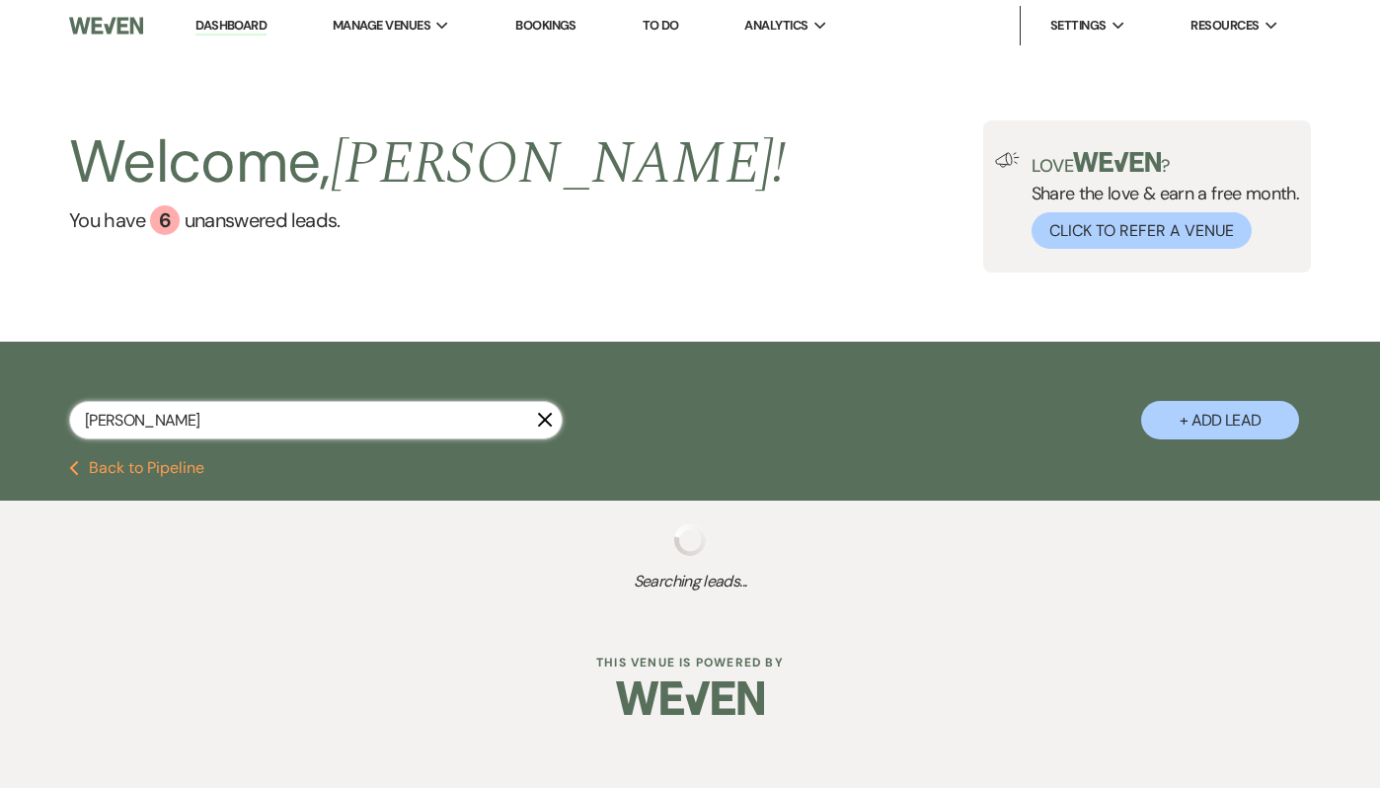
select select "8"
select select "10"
select select "8"
select select "7"
select select "8"
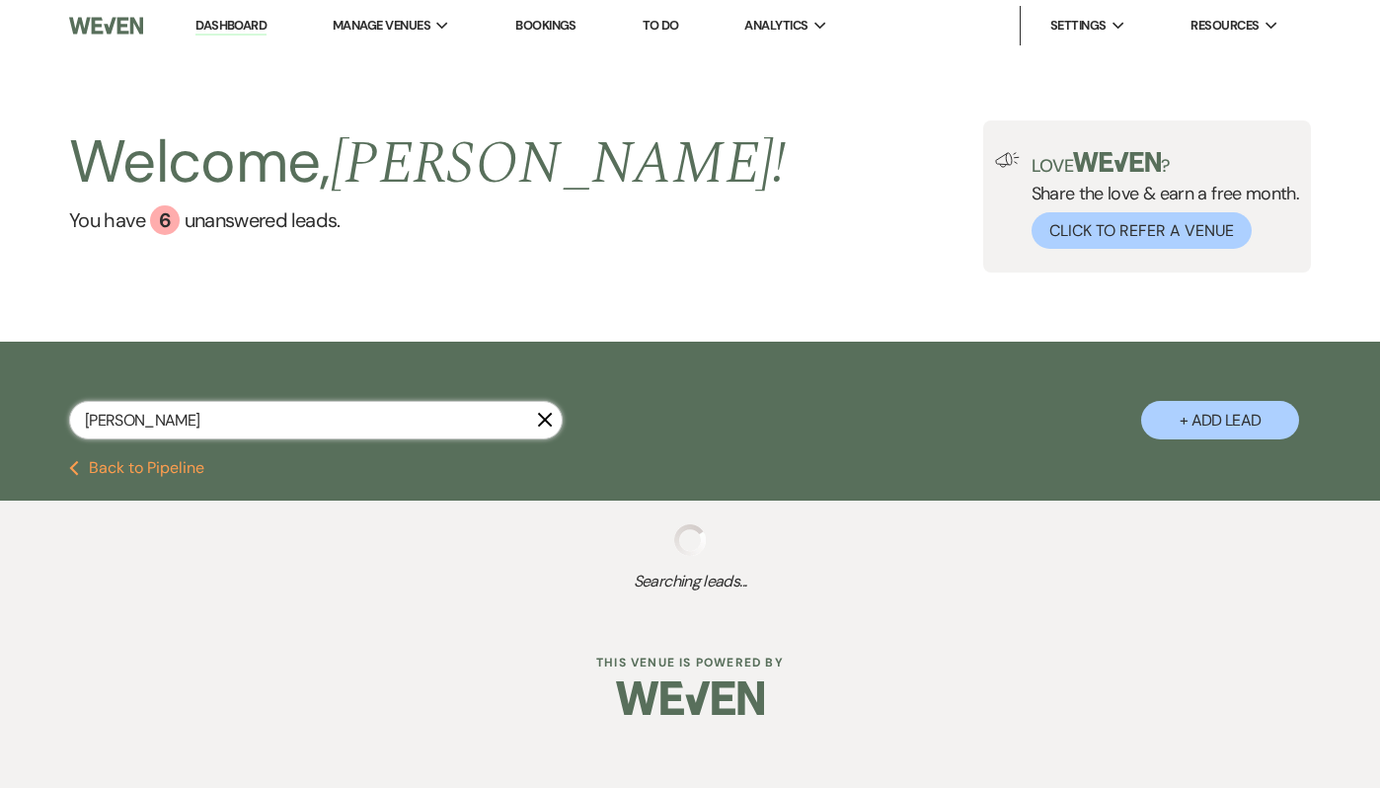
select select "5"
select select "8"
select select "10"
select select "8"
select select "10"
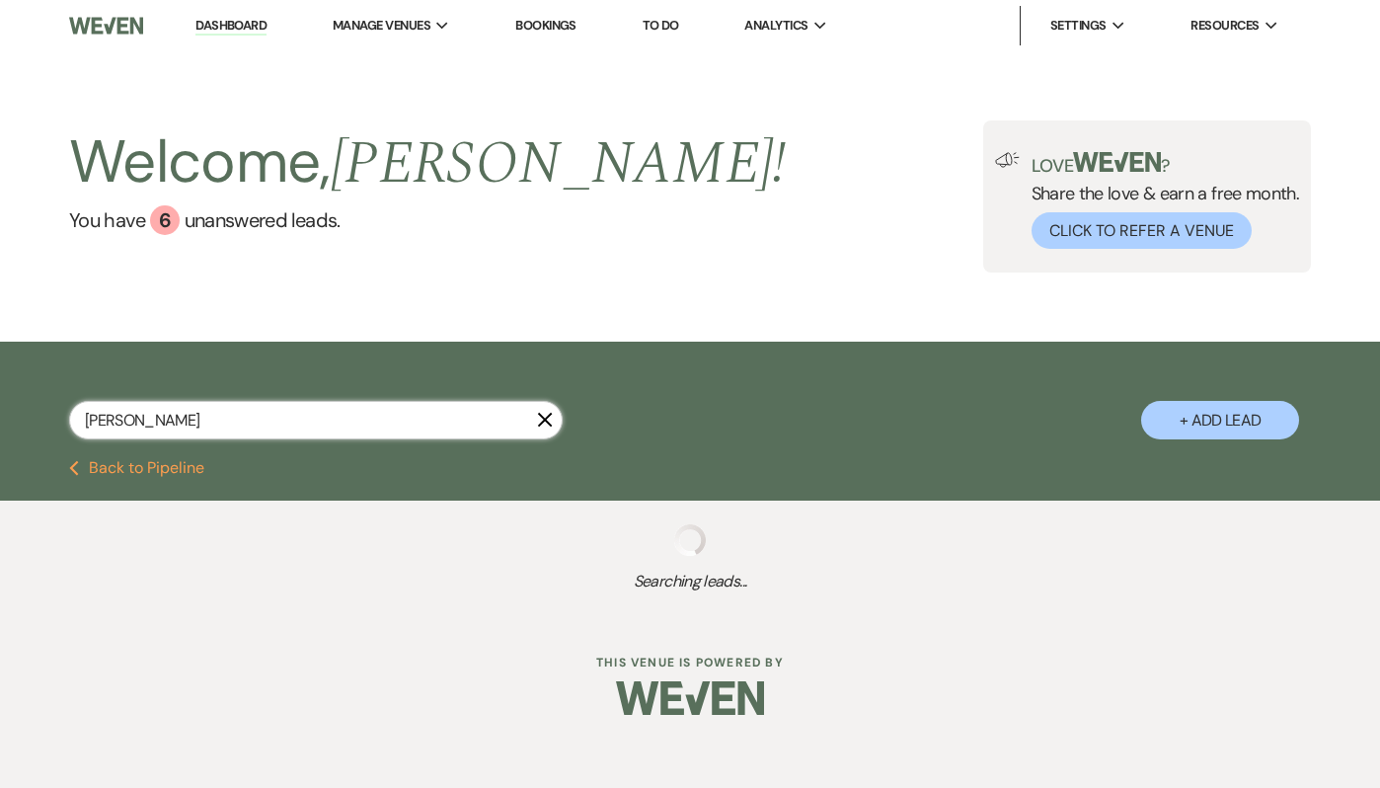
select select "8"
select select "4"
select select "8"
select select "6"
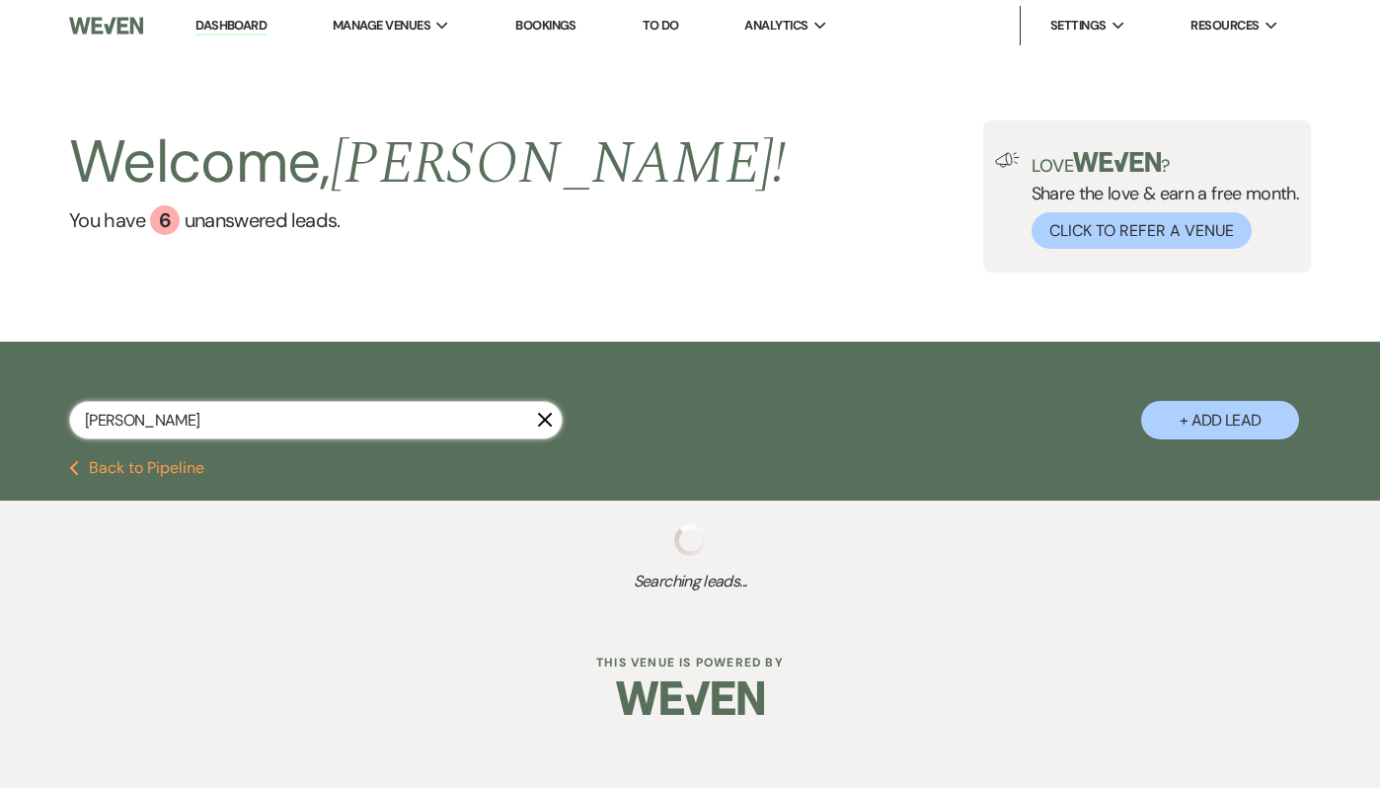
select select "8"
select select "4"
select select "8"
select select "4"
select select "8"
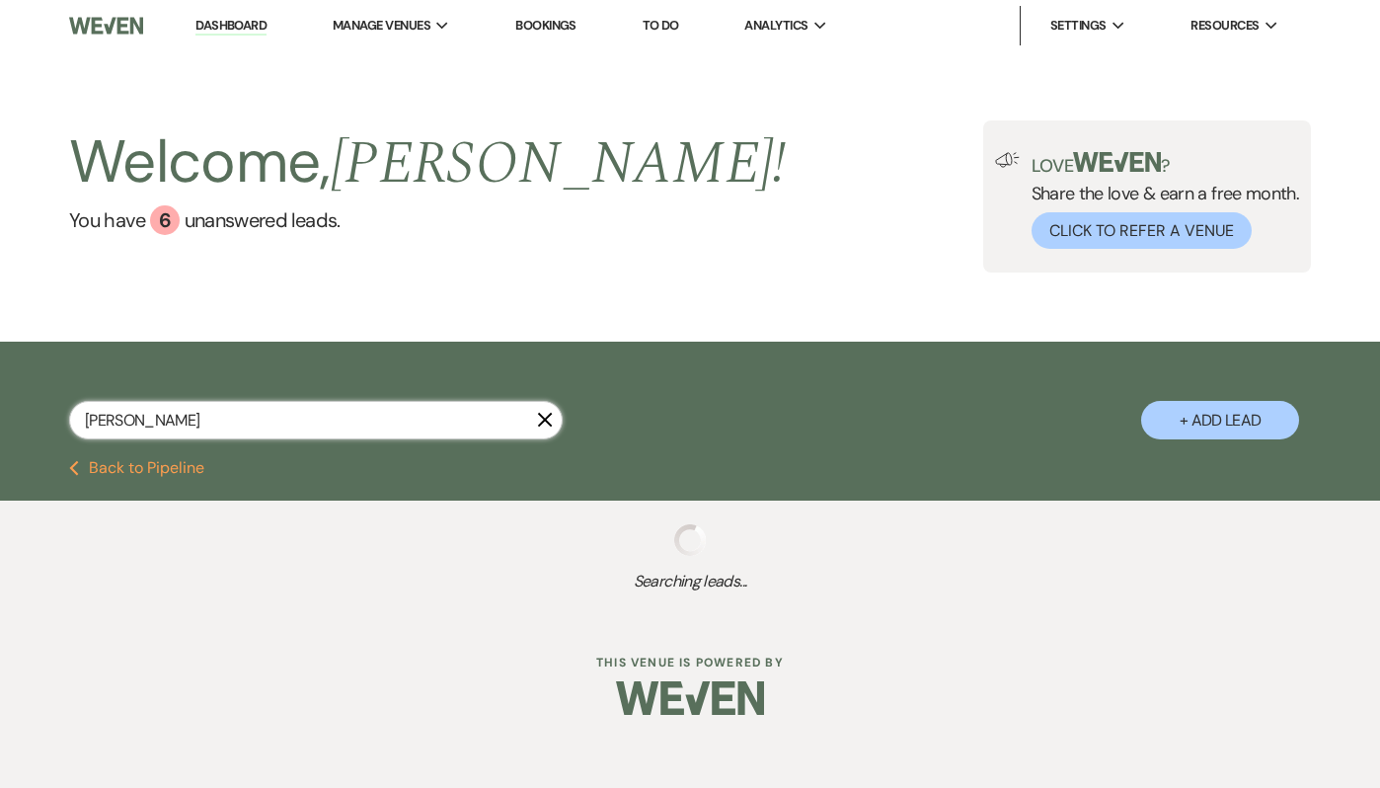
select select "11"
select select "8"
select select "5"
select select "8"
select select "10"
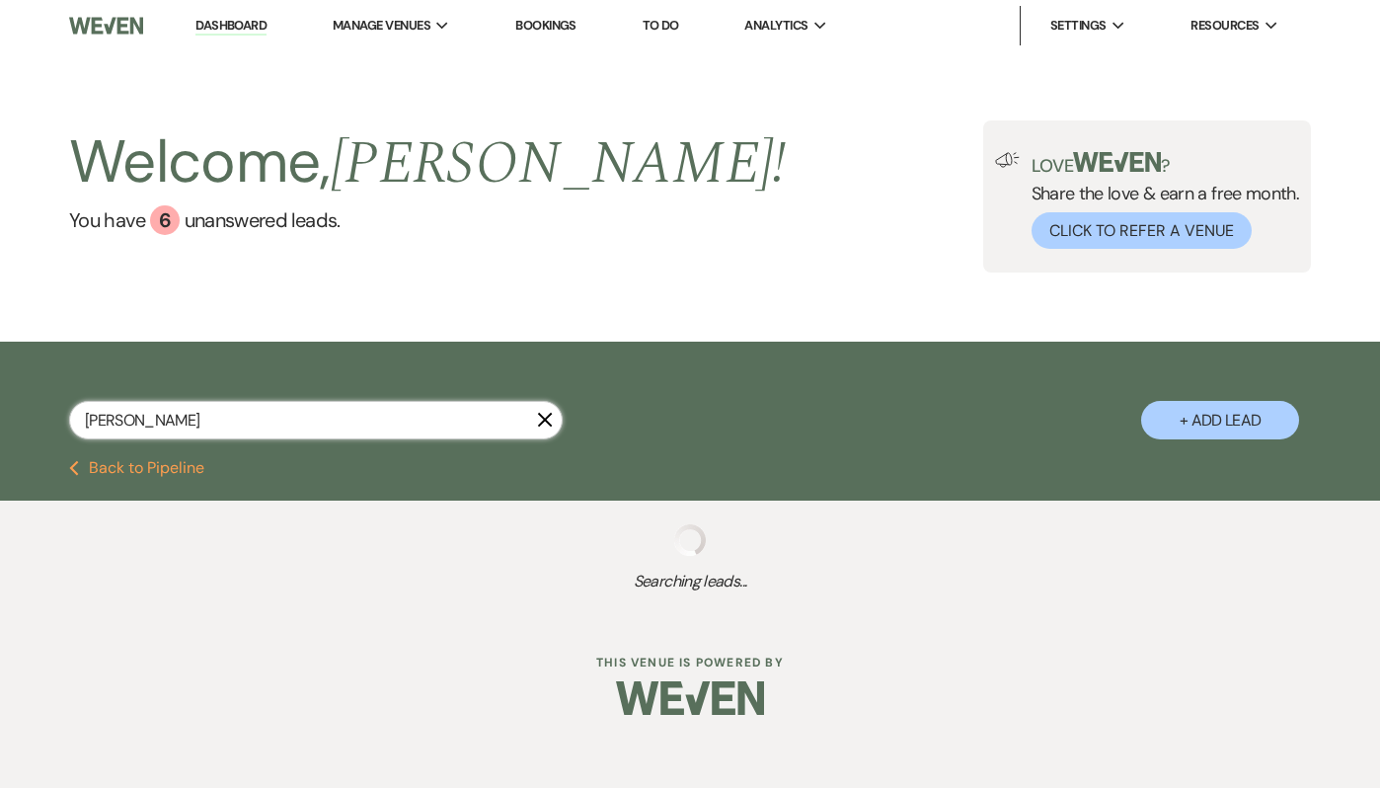
select select "8"
select select "10"
select select "8"
select select "5"
select select "8"
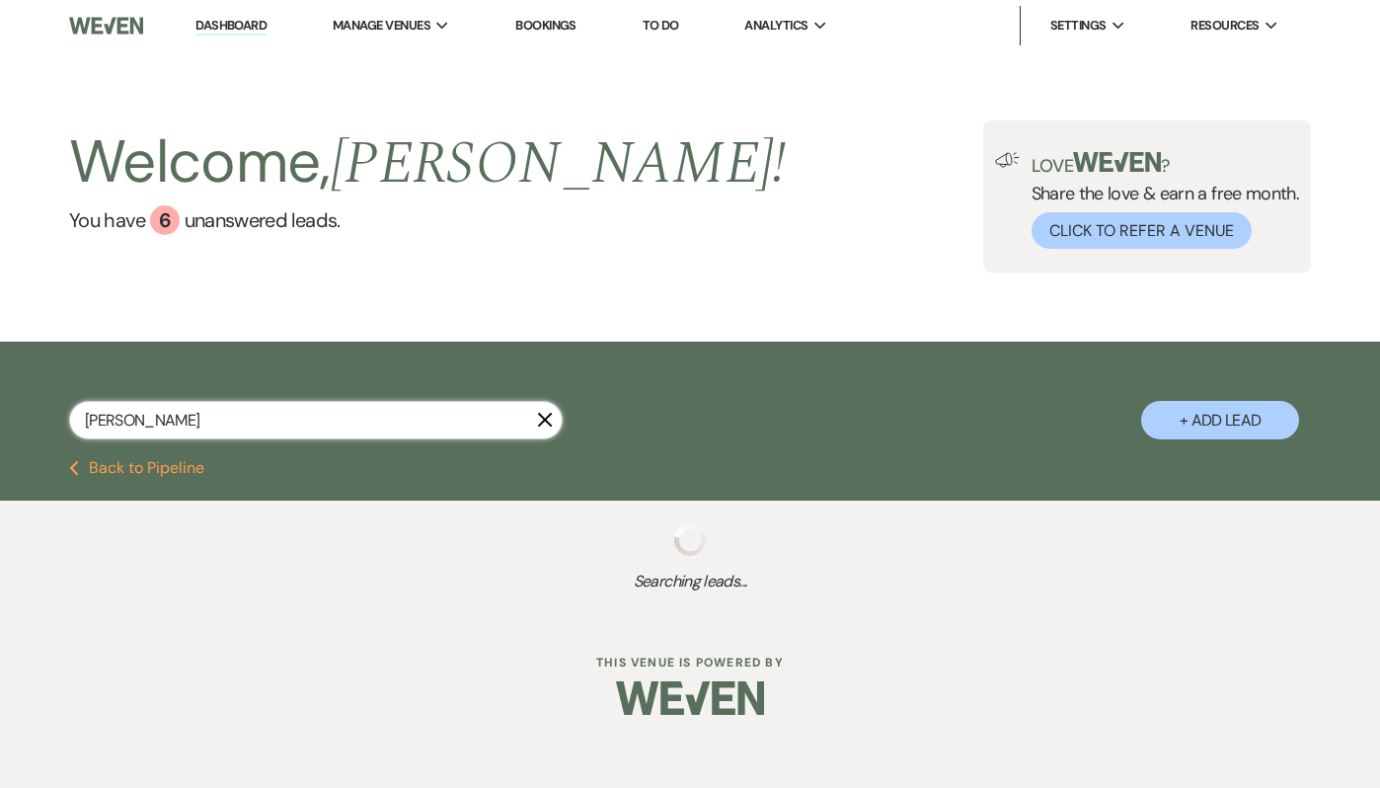
select select "6"
select select "8"
select select "4"
select select "8"
select select "4"
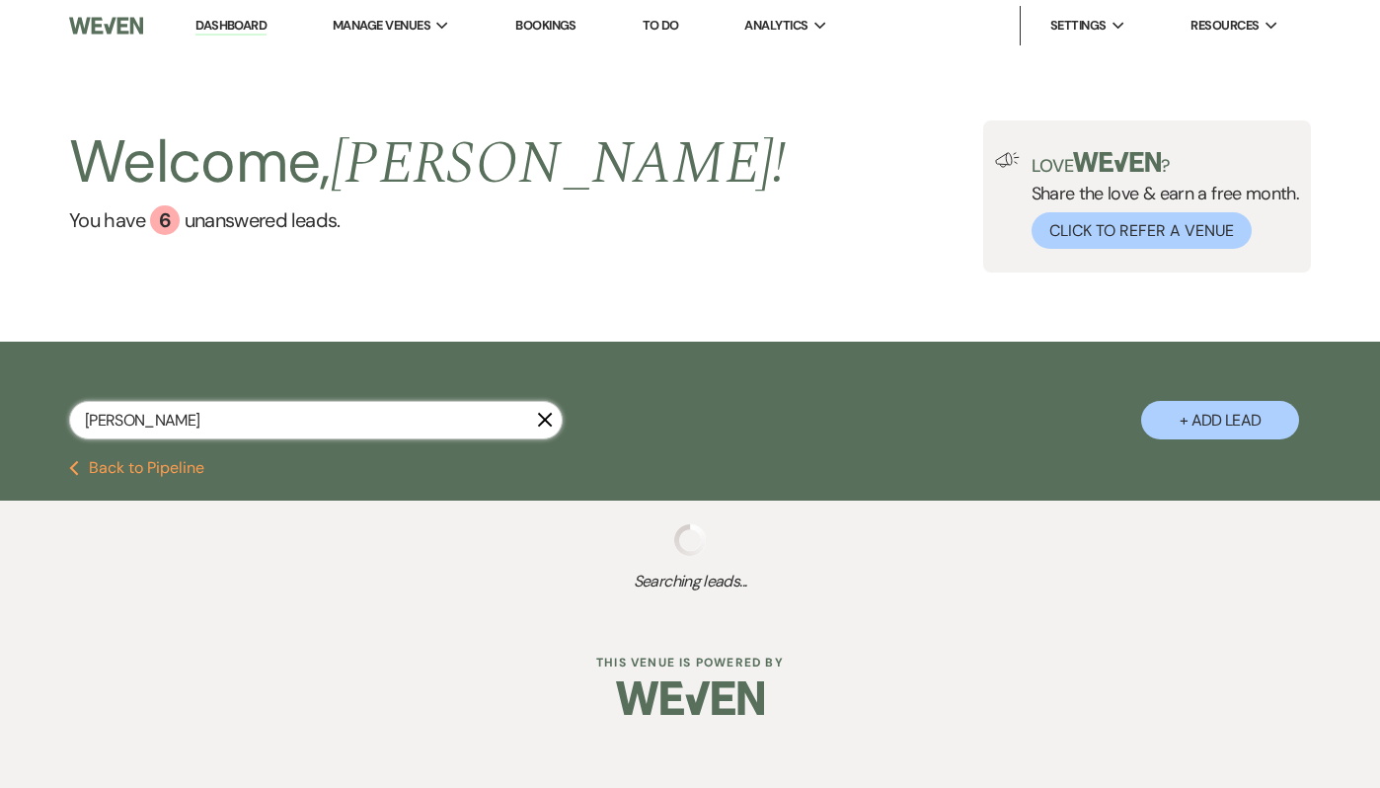
select select "8"
select select "10"
select select "8"
select select "4"
select select "8"
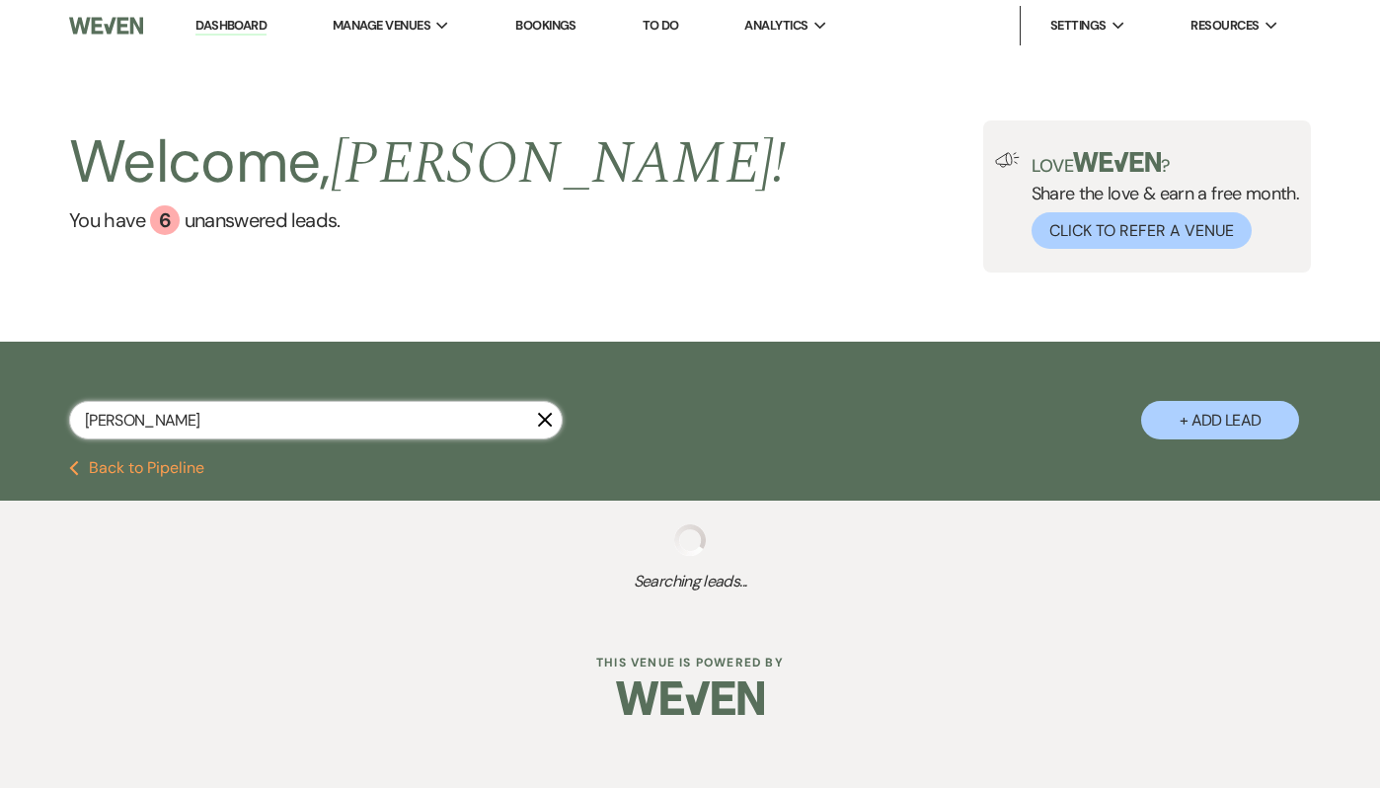
select select "4"
select select "8"
select select "5"
select select "8"
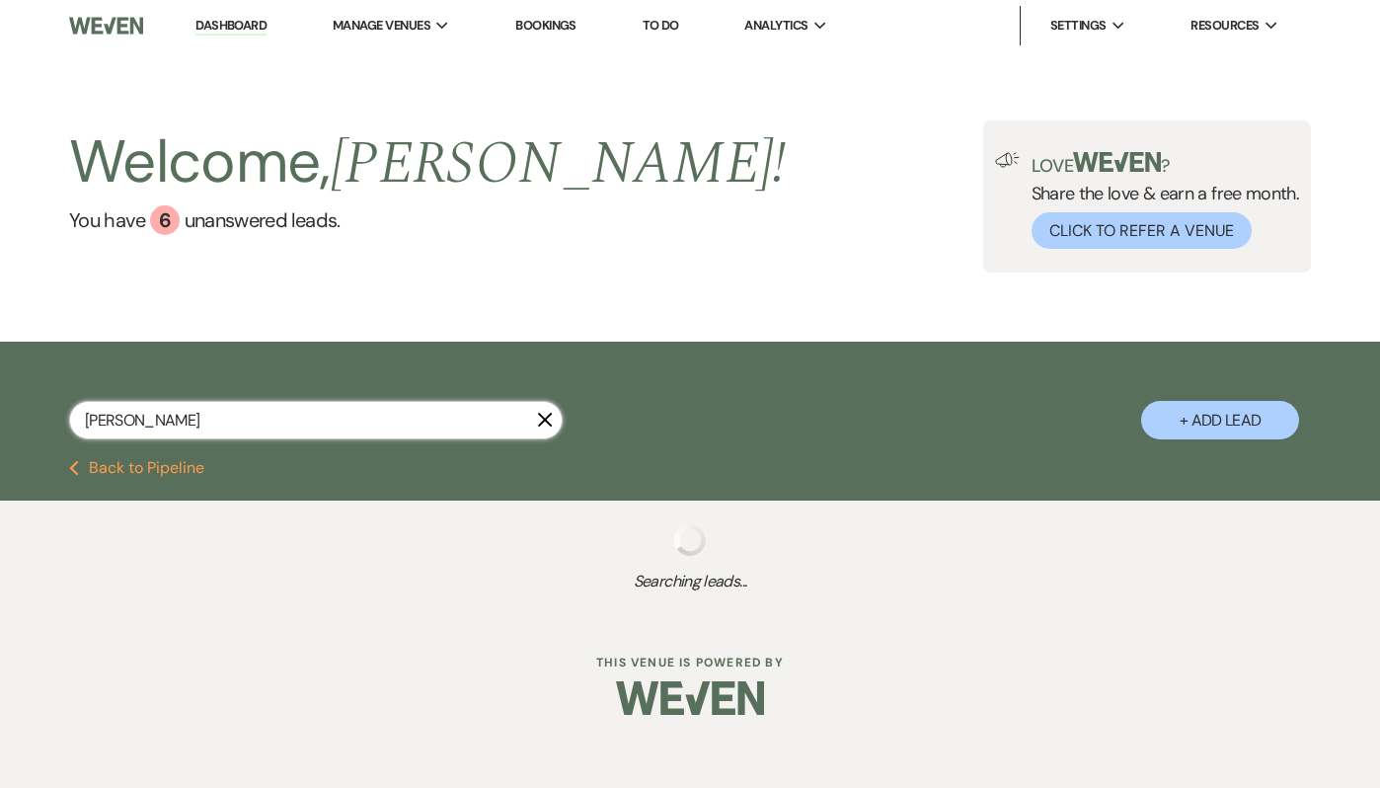
select select "10"
select select "8"
select select "10"
select select "8"
select select "10"
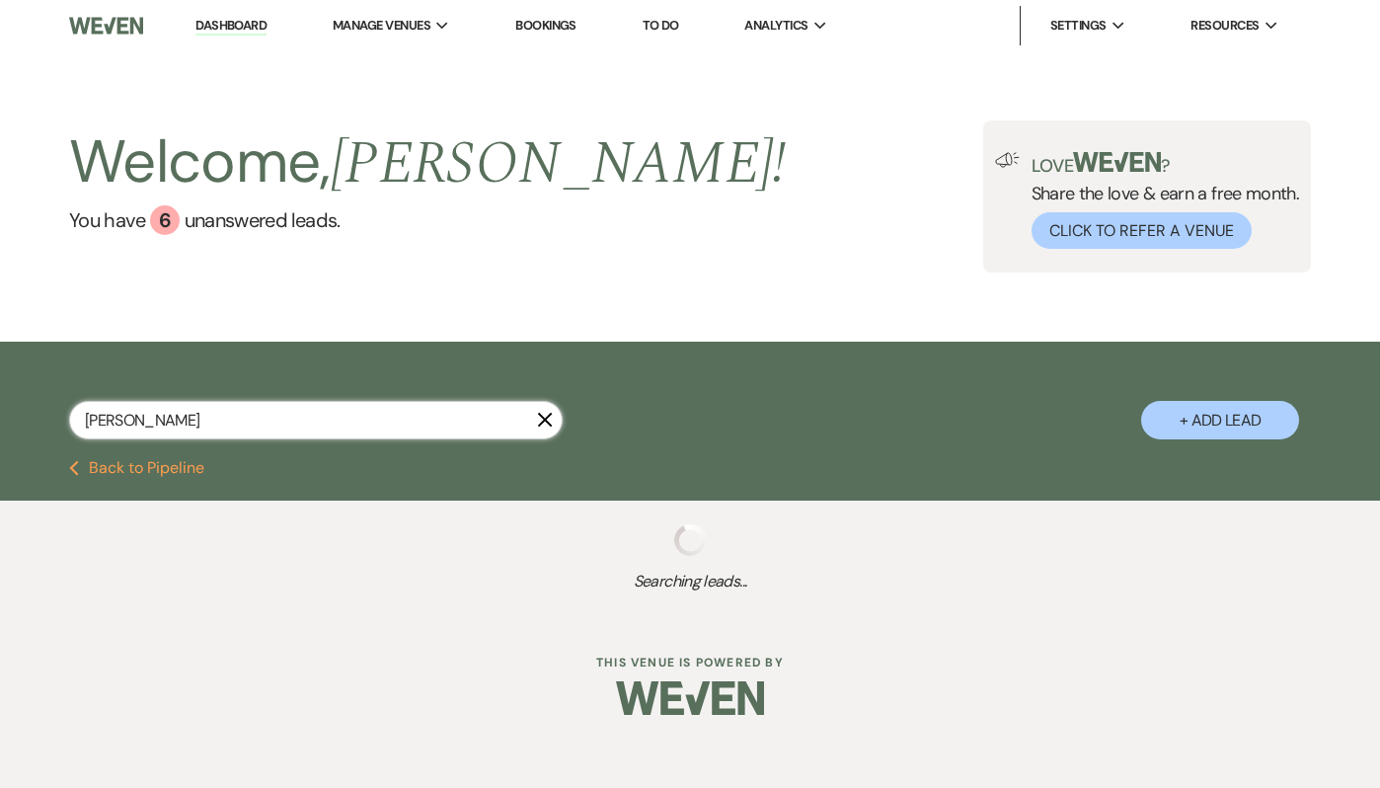
select select "8"
select select "5"
select select "2"
select select "8"
select select "10"
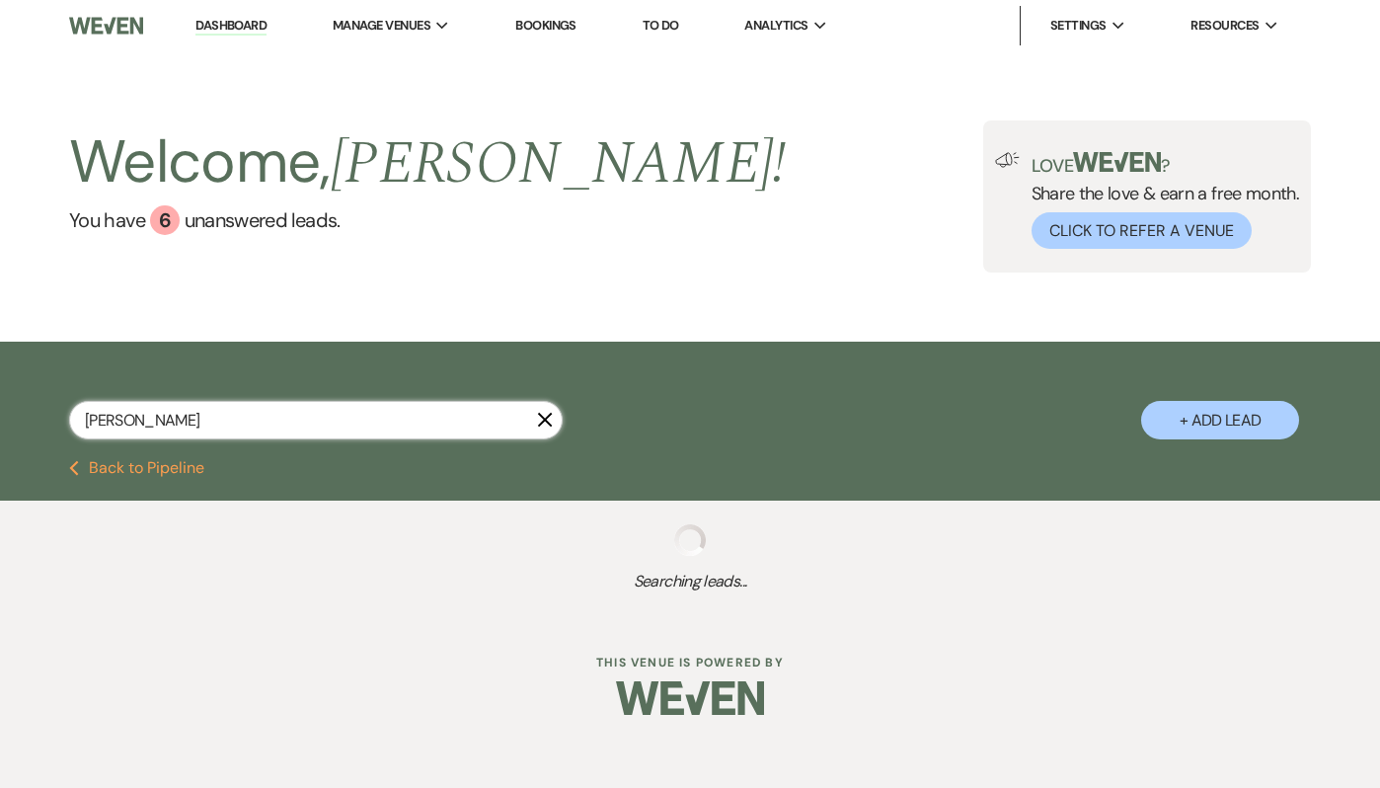
select select "2"
select select "8"
select select "5"
select select "8"
select select "7"
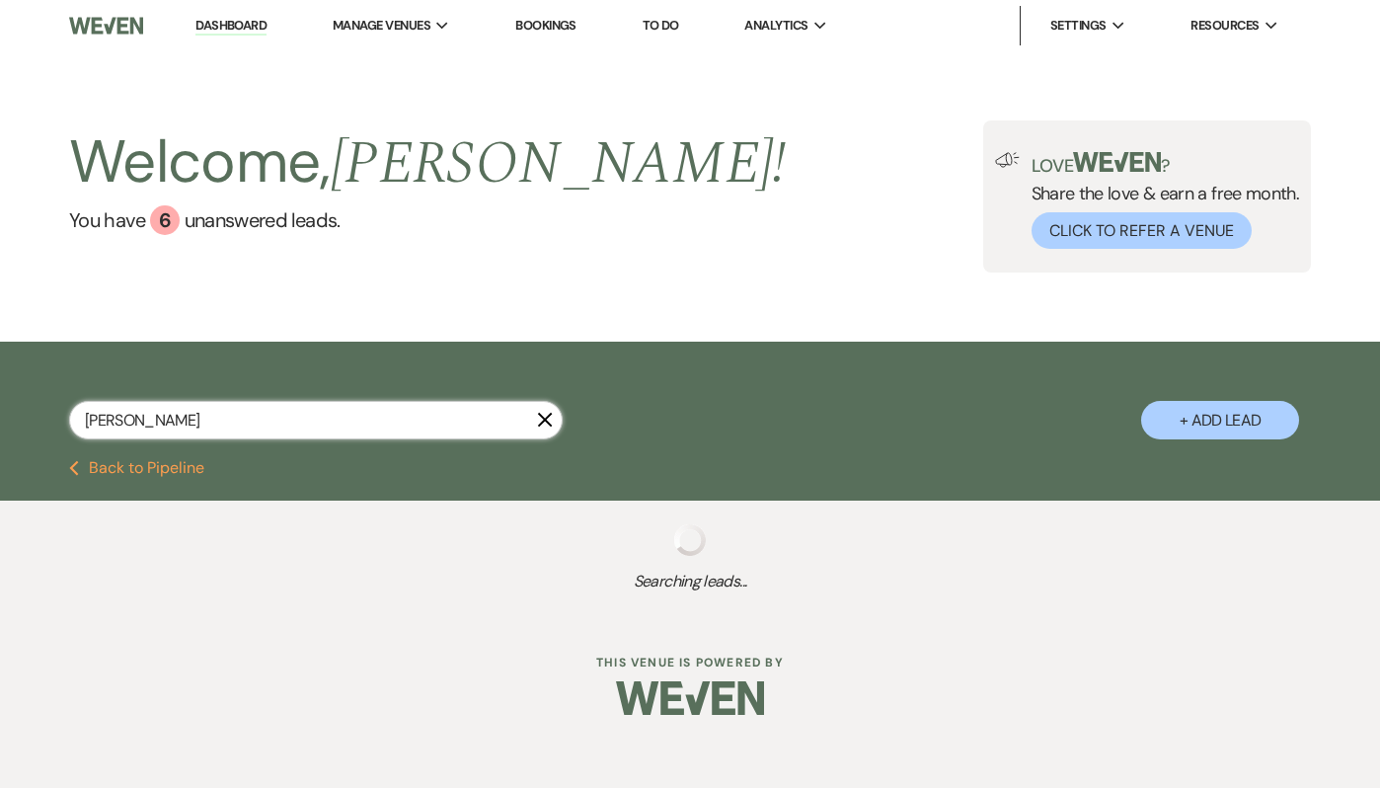
select select "8"
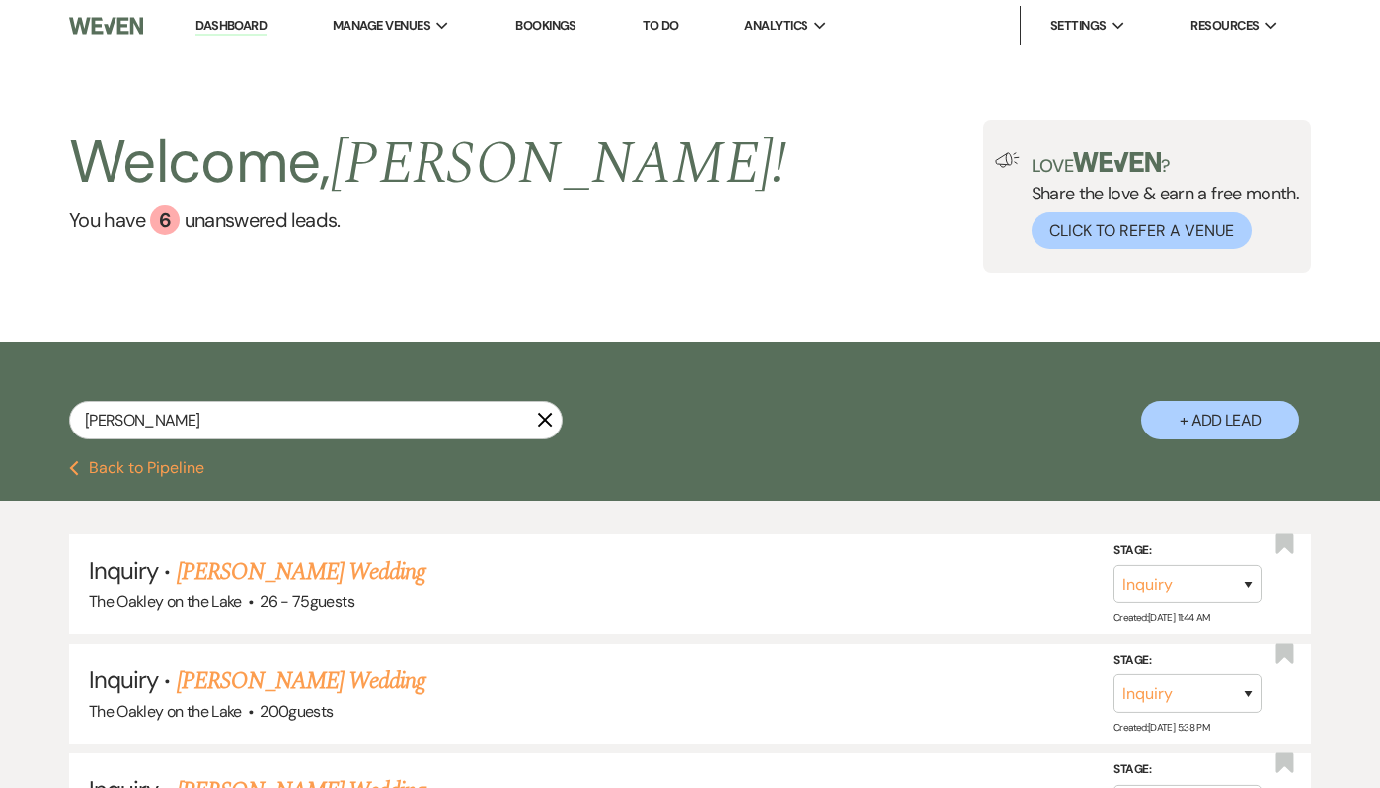
click at [235, 27] on link "Dashboard" at bounding box center [231, 26] width 71 height 19
click at [251, 22] on link "Dashboard" at bounding box center [231, 26] width 71 height 19
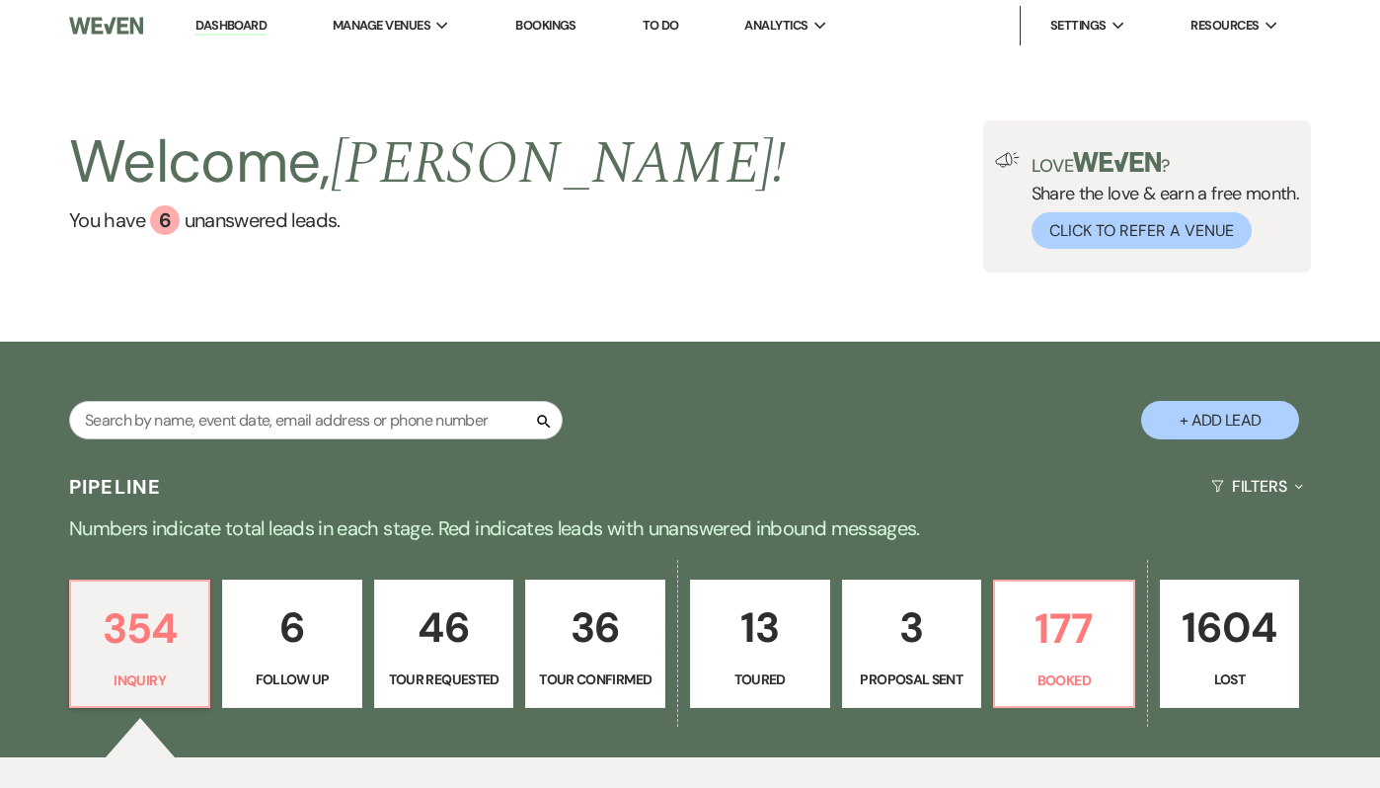
click at [538, 18] on link "Bookings" at bounding box center [545, 25] width 61 height 17
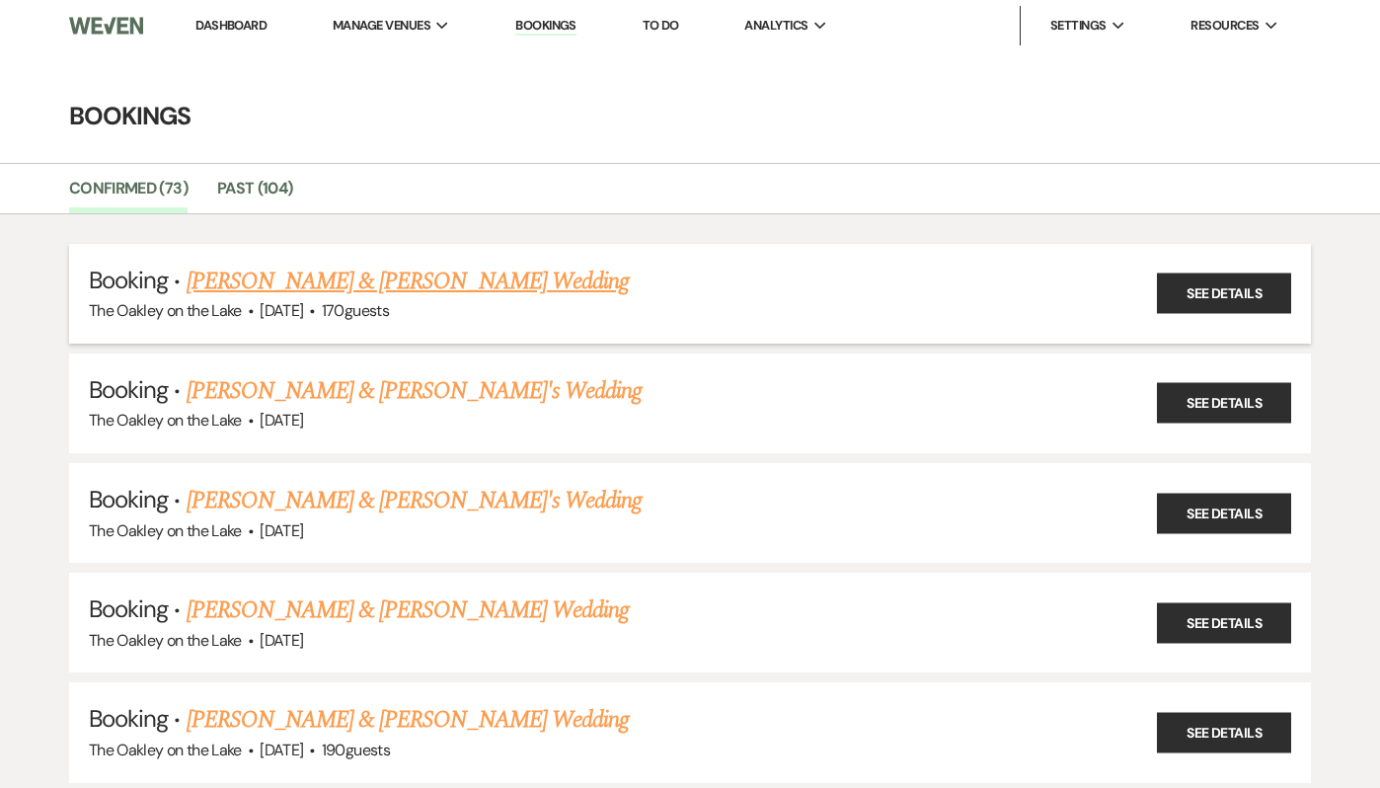
click at [345, 289] on link "[PERSON_NAME] & [PERSON_NAME] Wedding" at bounding box center [408, 282] width 442 height 36
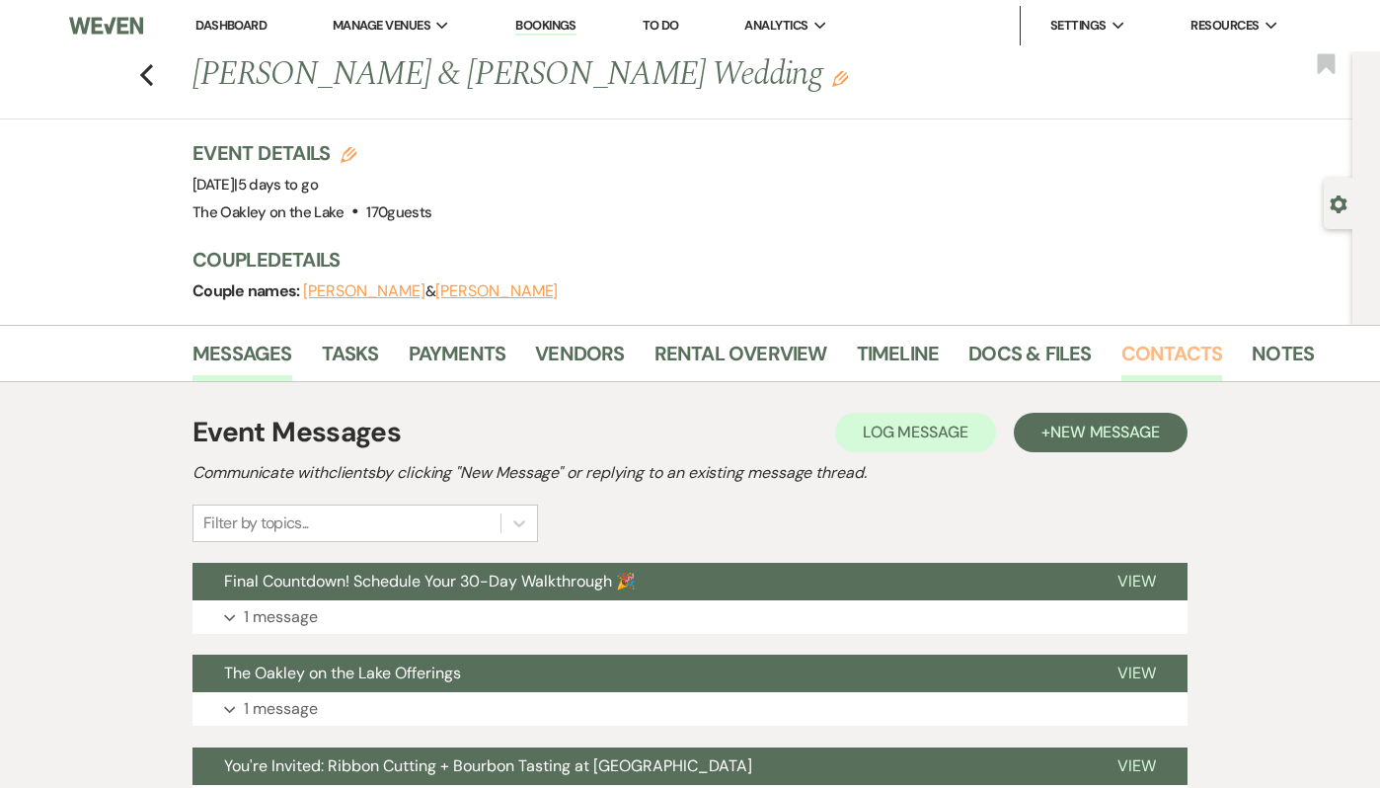
click at [1148, 340] on link "Contacts" at bounding box center [1173, 359] width 102 height 43
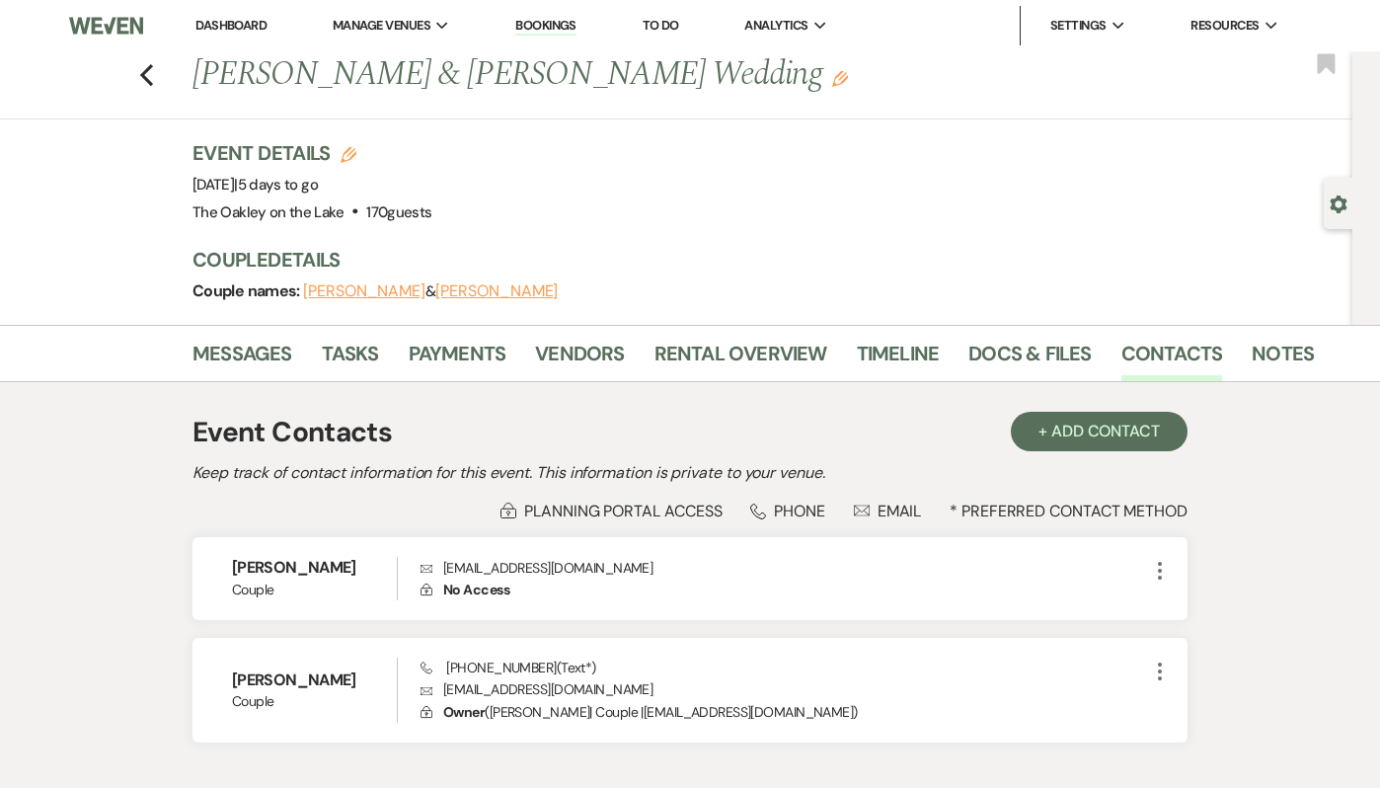
click at [249, 28] on link "Dashboard" at bounding box center [231, 25] width 71 height 17
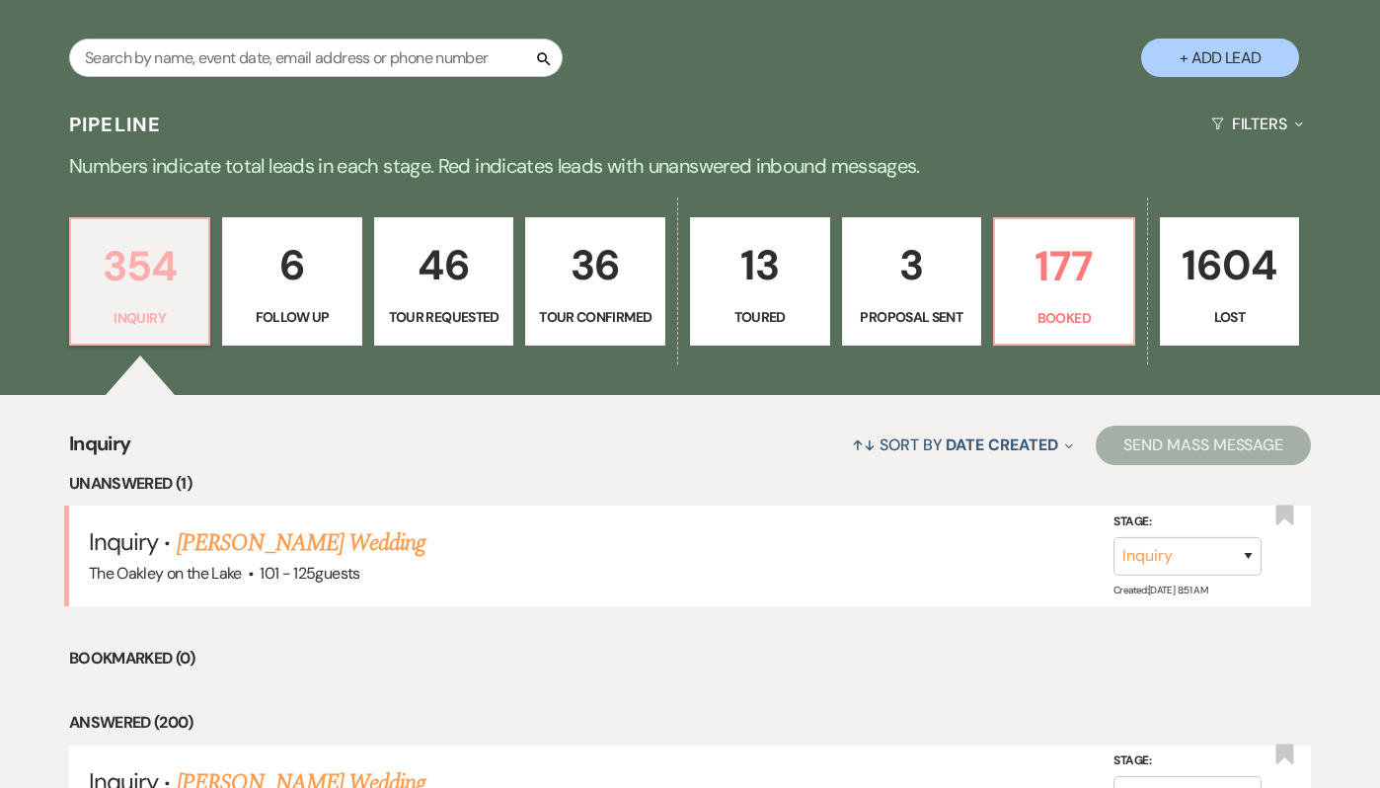
scroll to position [368, 0]
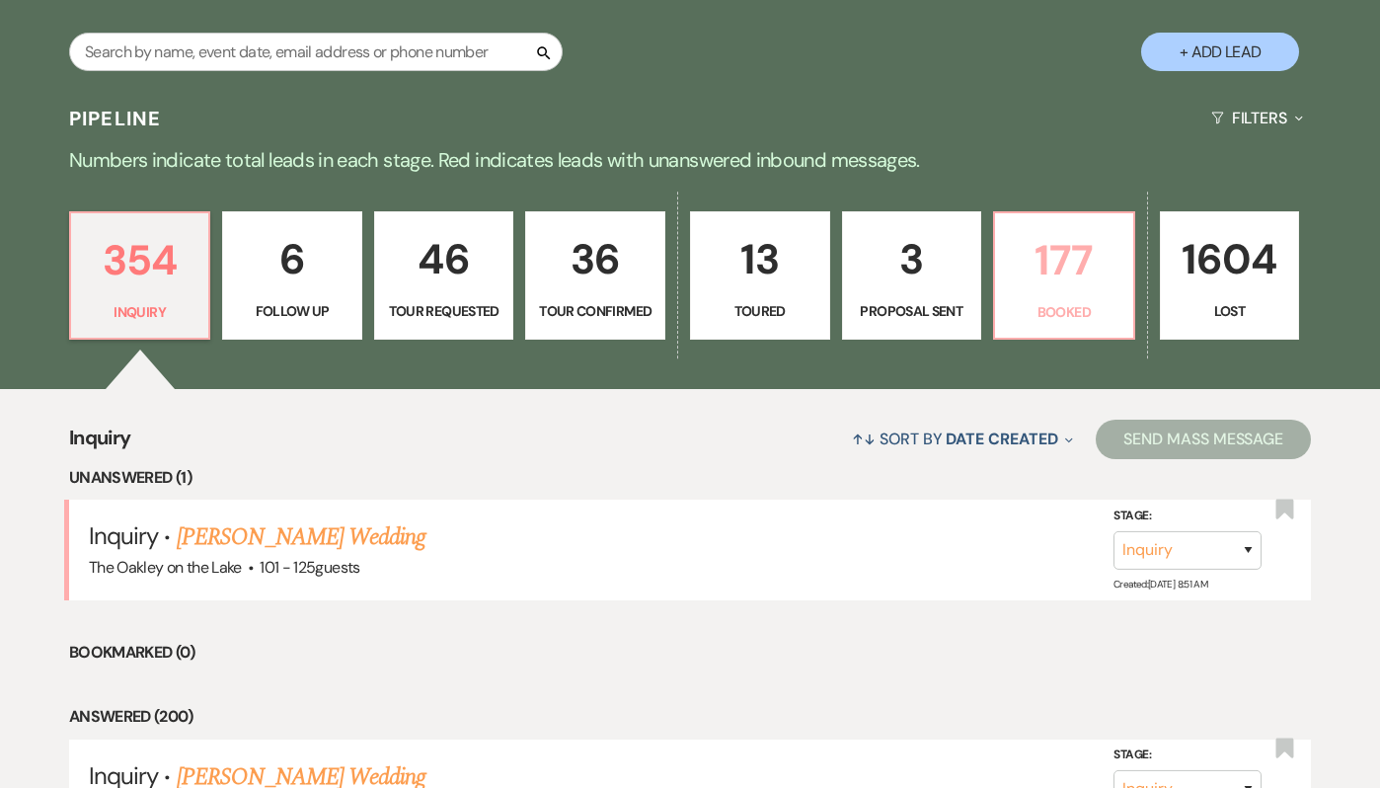
click at [1035, 290] on p "177" at bounding box center [1064, 260] width 115 height 66
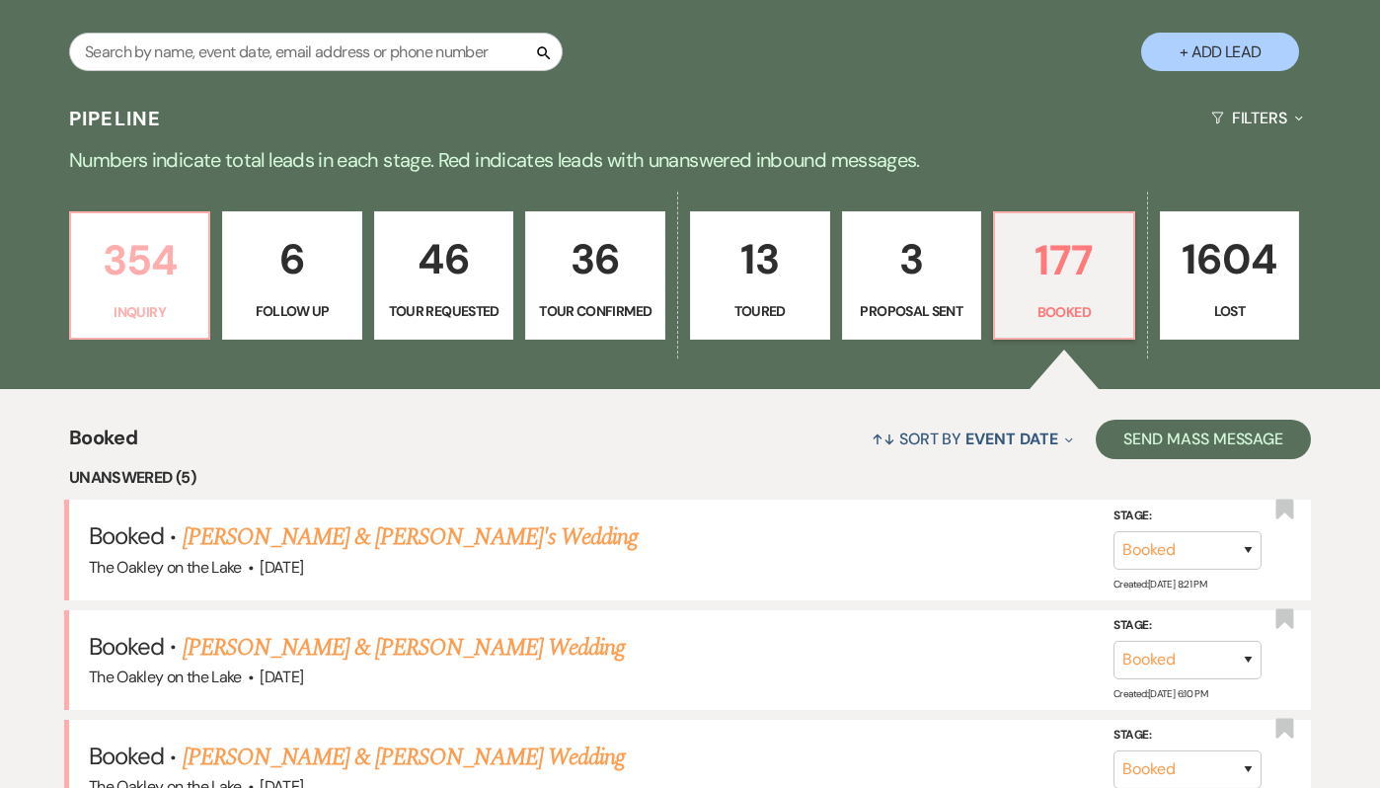
click at [134, 265] on p "354" at bounding box center [140, 260] width 115 height 66
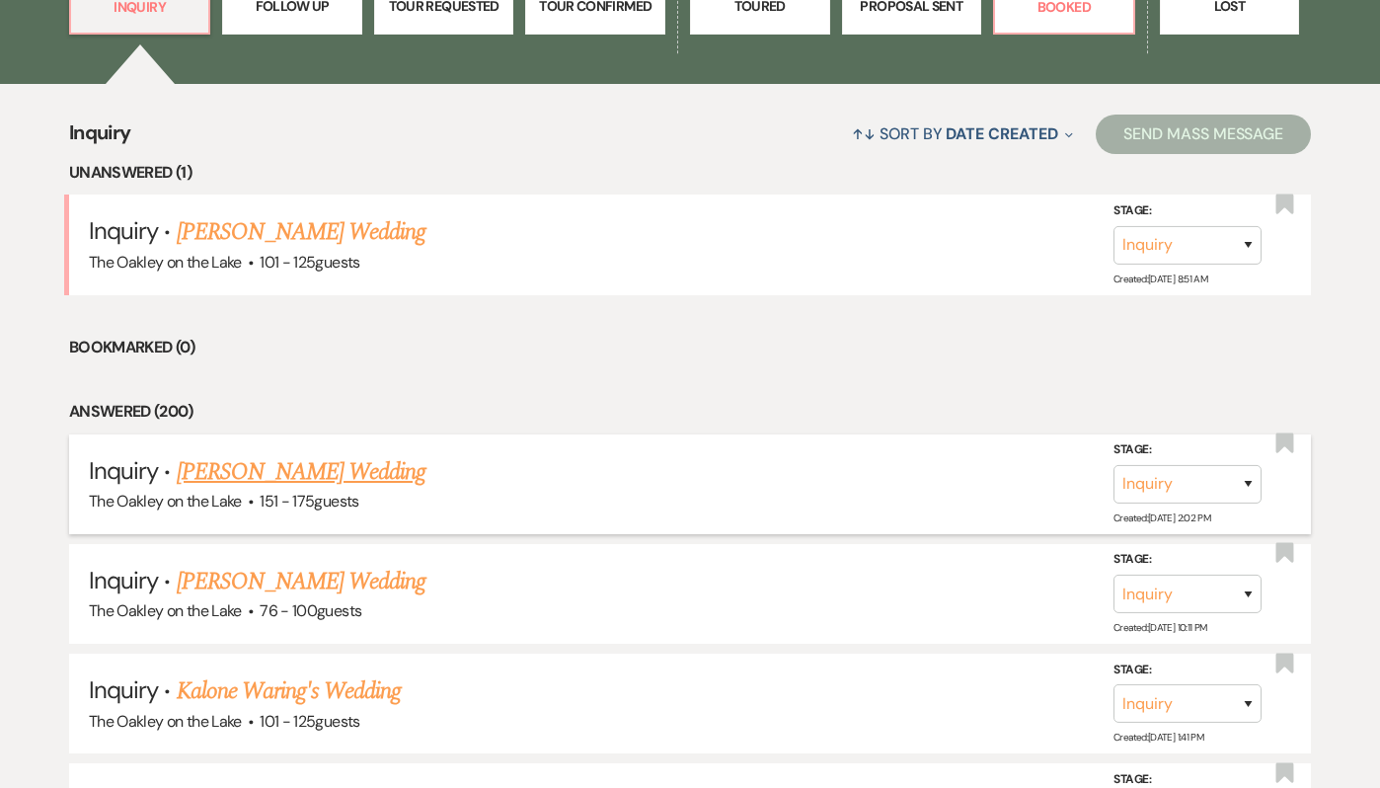
scroll to position [681, 0]
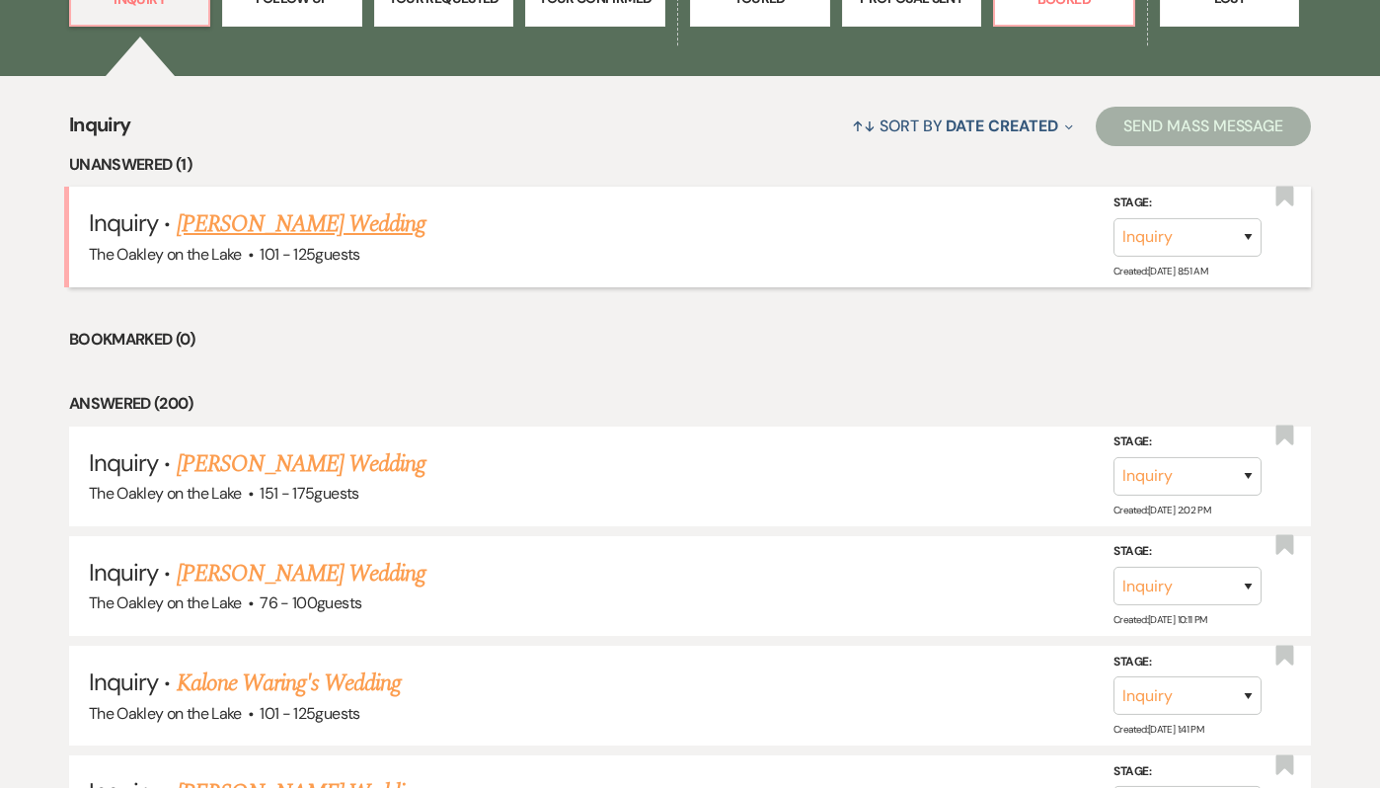
click at [332, 233] on link "[PERSON_NAME] Wedding" at bounding box center [302, 224] width 250 height 36
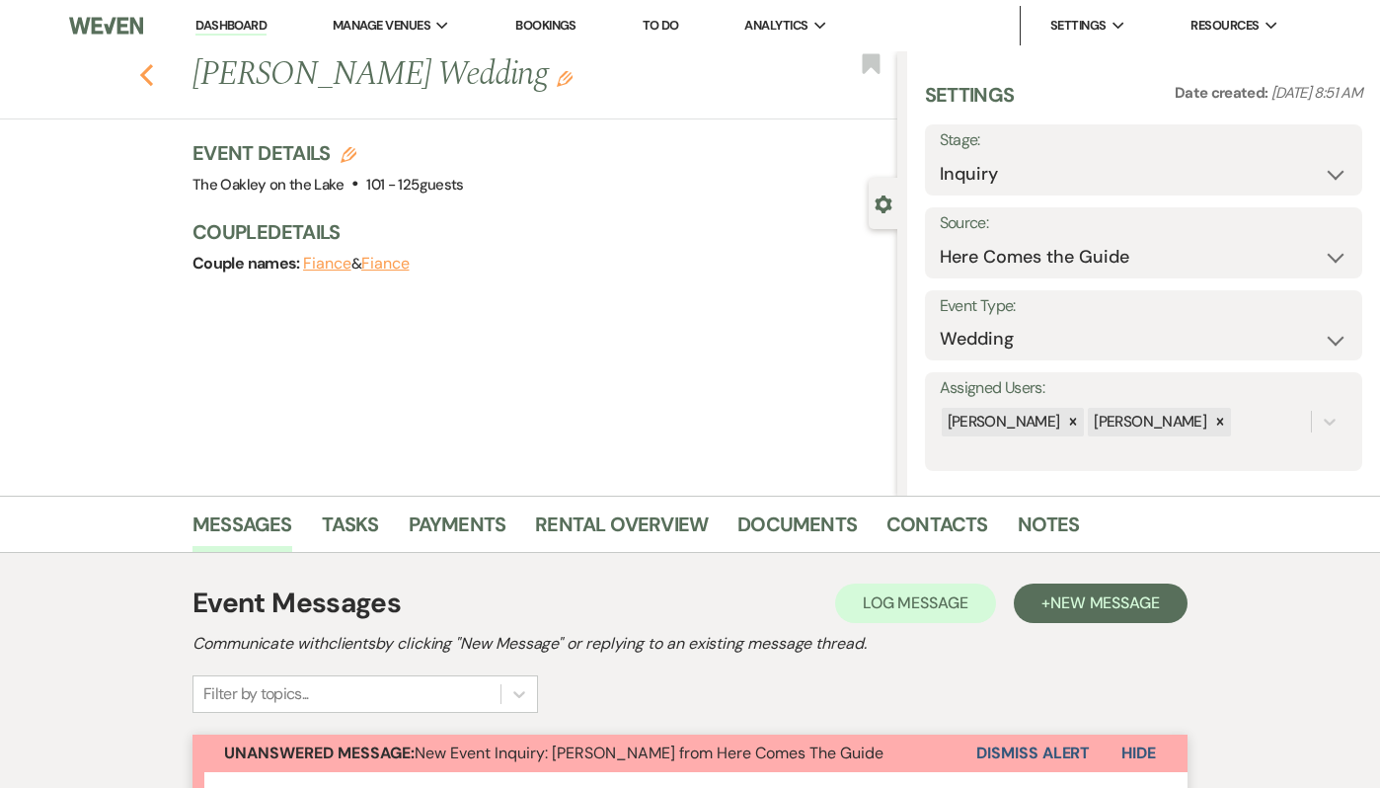
click at [141, 67] on icon "Previous" at bounding box center [146, 75] width 15 height 24
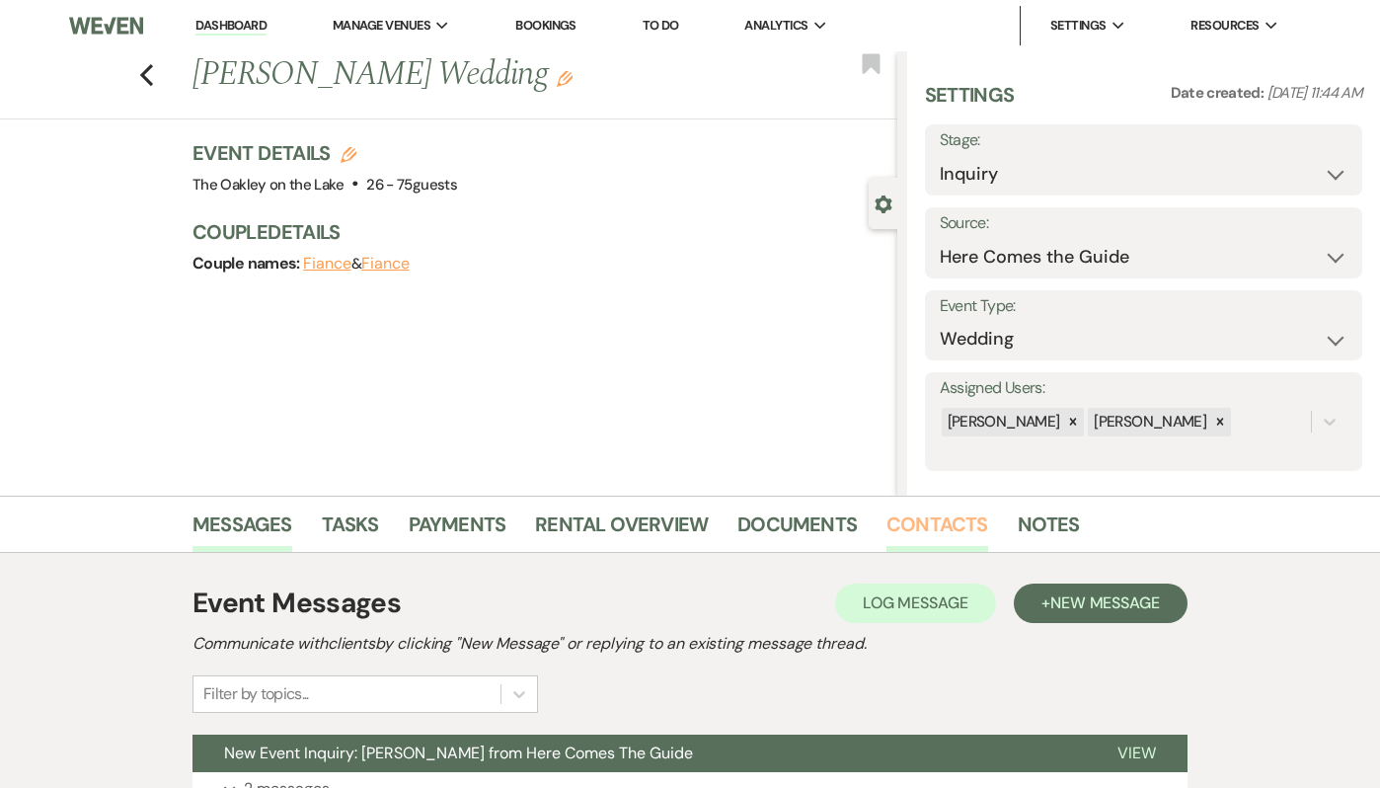
click at [926, 528] on link "Contacts" at bounding box center [938, 530] width 102 height 43
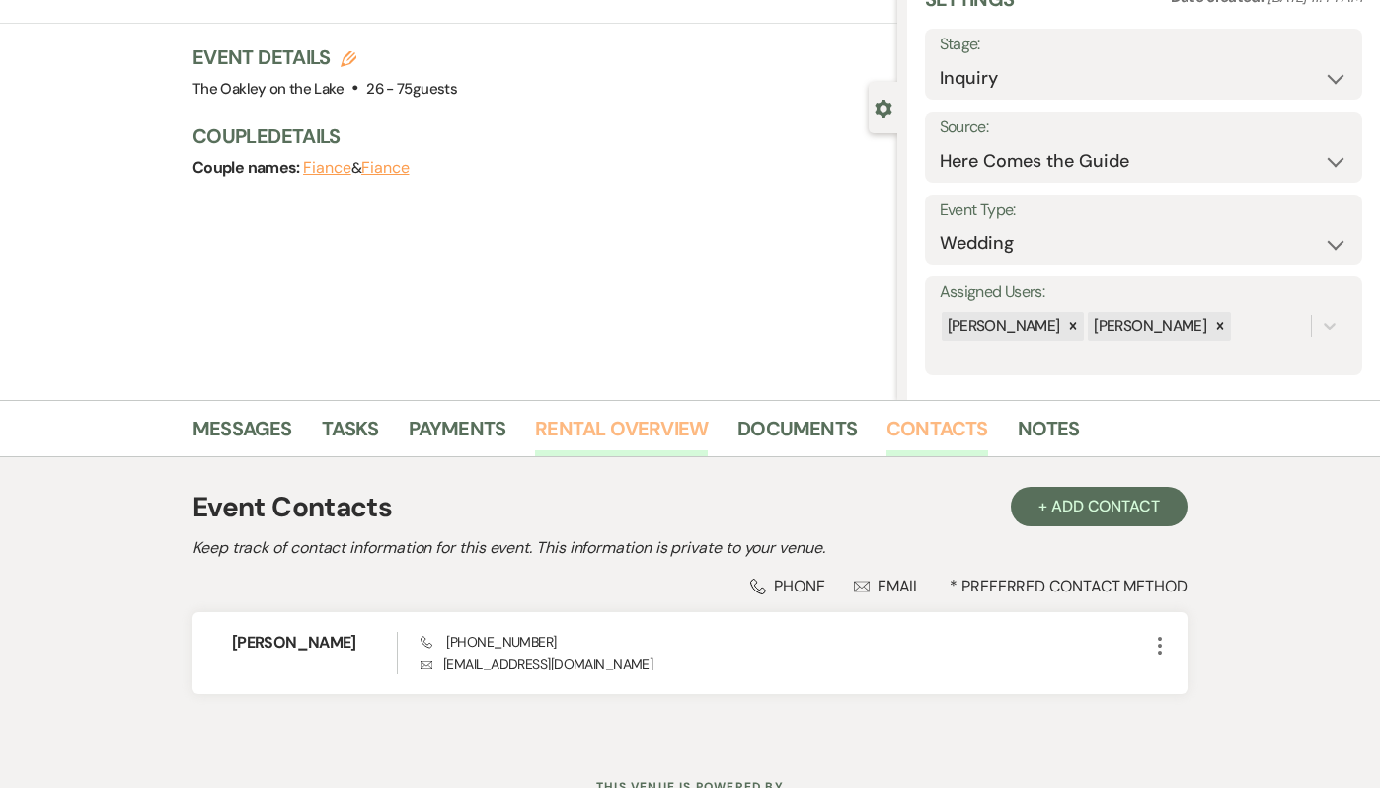
scroll to position [103, 0]
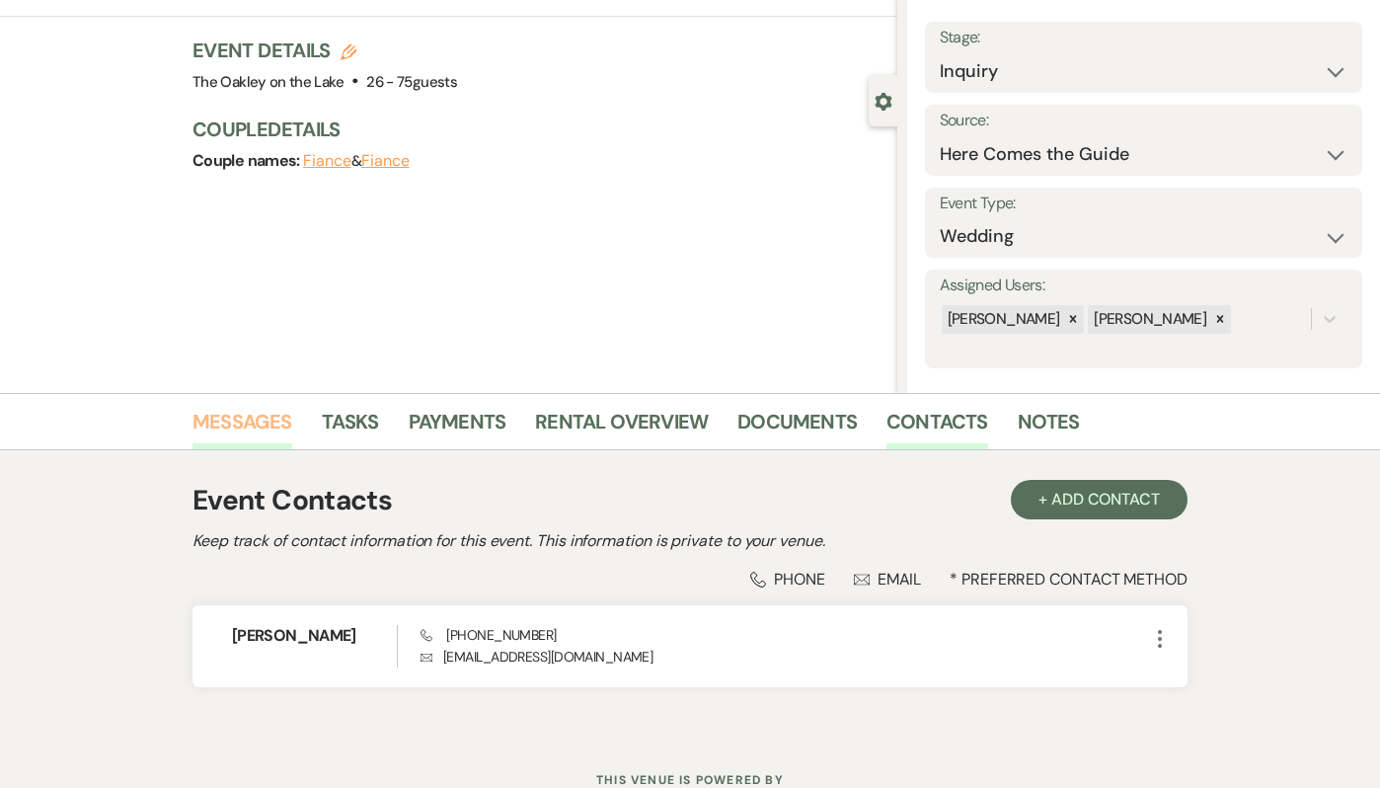
click at [254, 435] on link "Messages" at bounding box center [243, 427] width 100 height 43
